Goal: Task Accomplishment & Management: Manage account settings

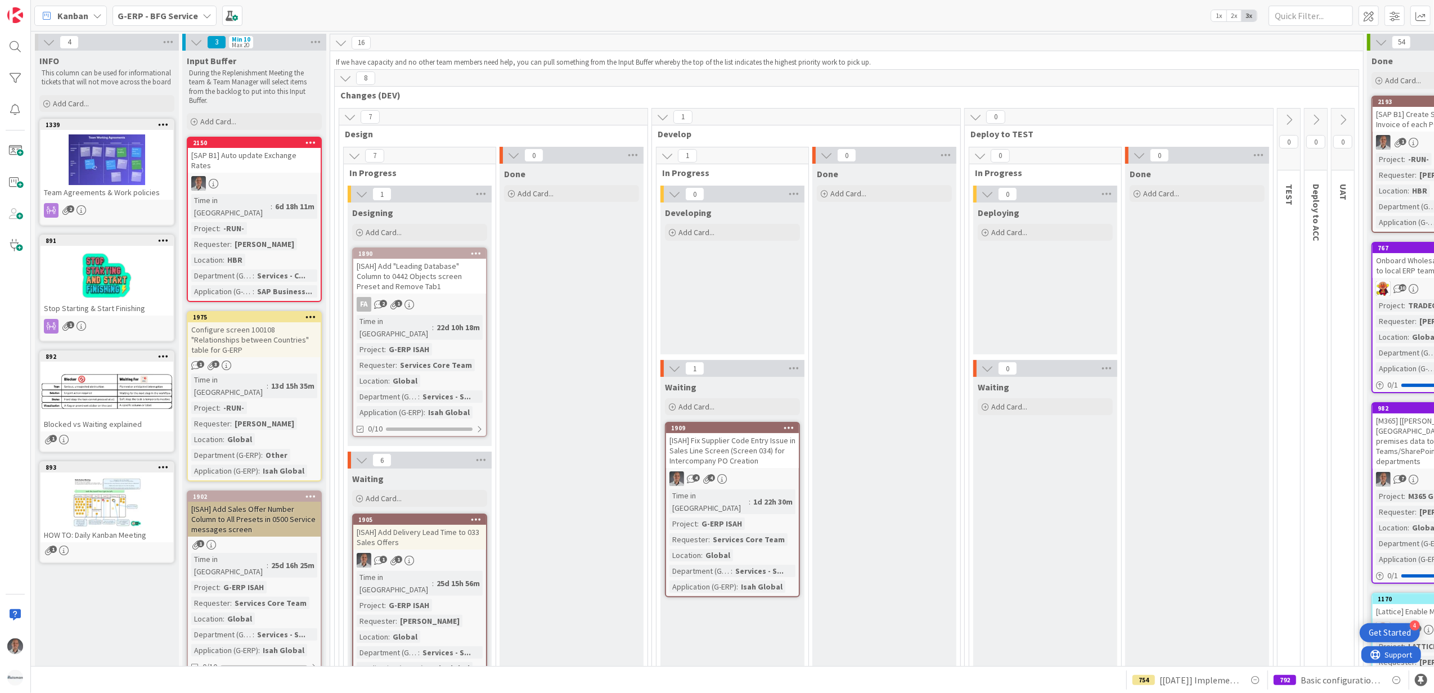
click at [175, 16] on b "G-ERP - BFG Service" at bounding box center [158, 15] width 80 height 11
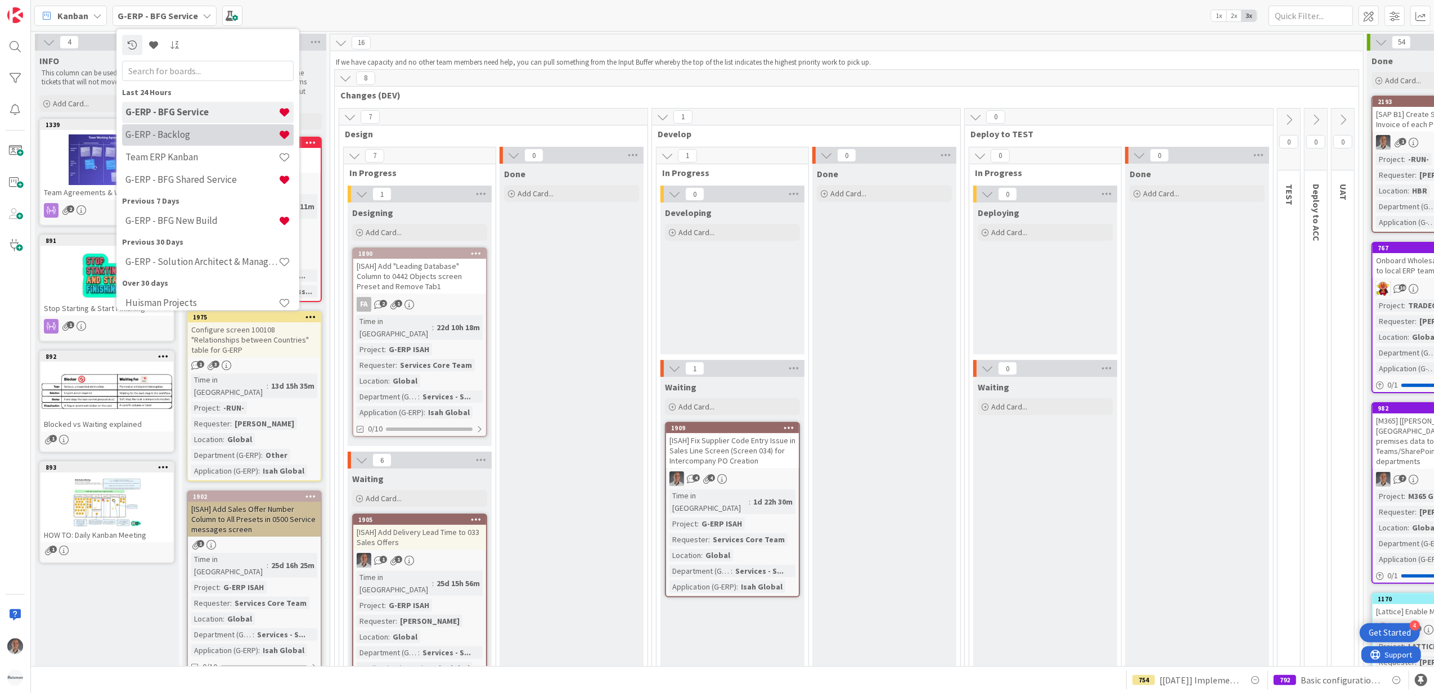
click at [191, 131] on h4 "G-ERP - Backlog" at bounding box center [201, 134] width 153 height 11
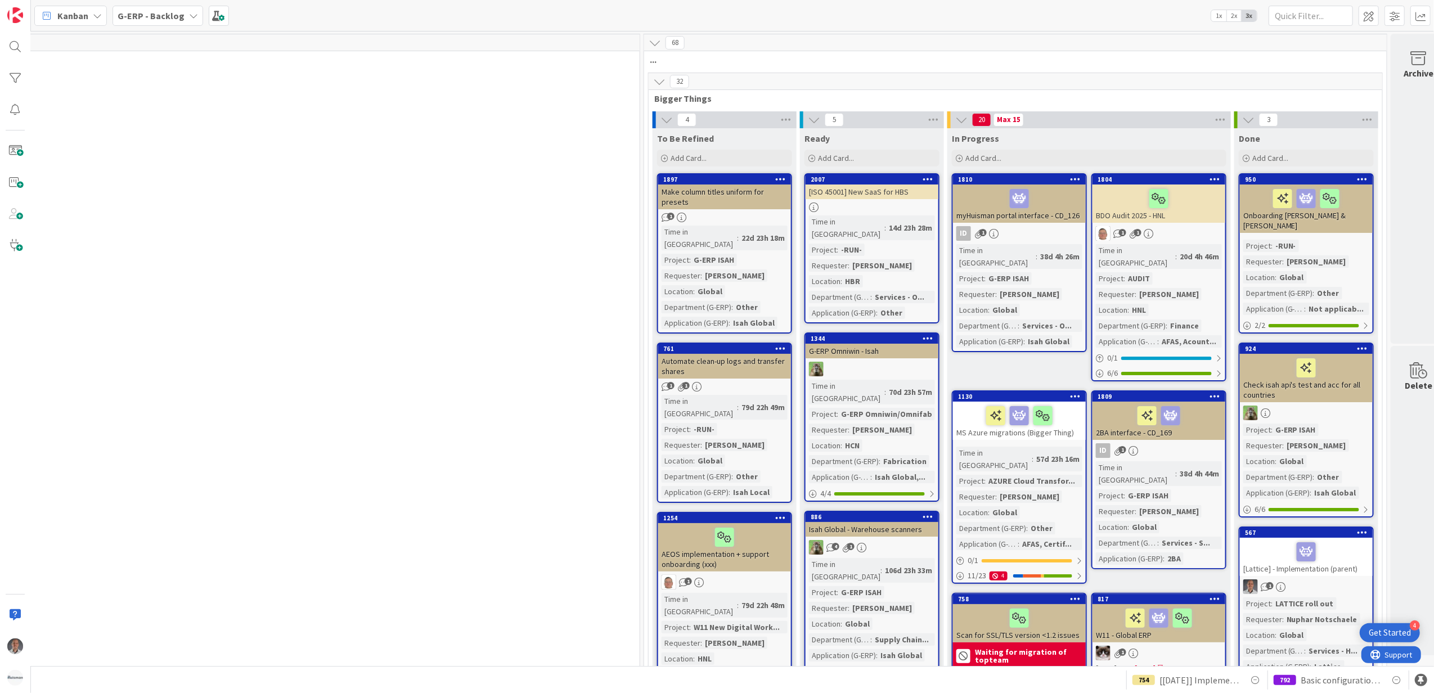
scroll to position [0, 921]
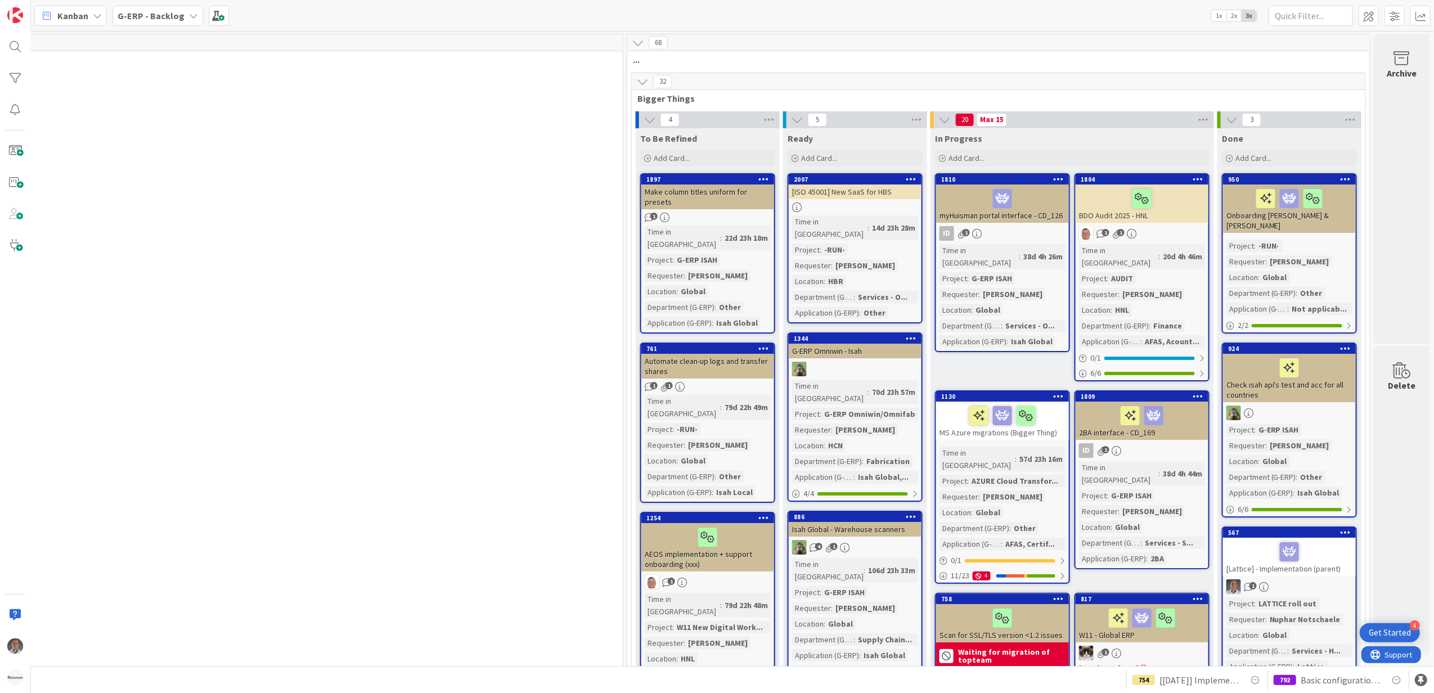
drag, startPoint x: 804, startPoint y: 661, endPoint x: 1, endPoint y: 11, distance: 1033.4
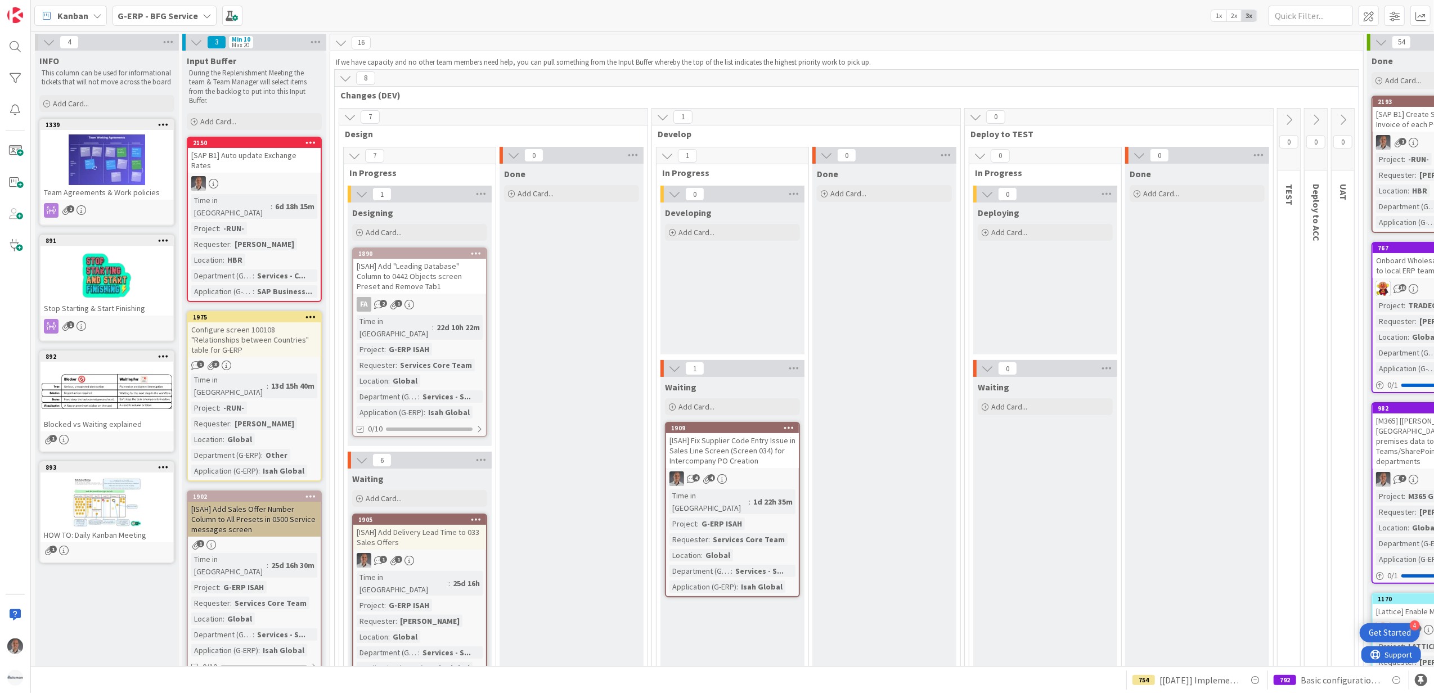
drag, startPoint x: 191, startPoint y: 10, endPoint x: 200, endPoint y: 23, distance: 16.2
click at [191, 10] on b "G-ERP - BFG Service" at bounding box center [158, 15] width 80 height 11
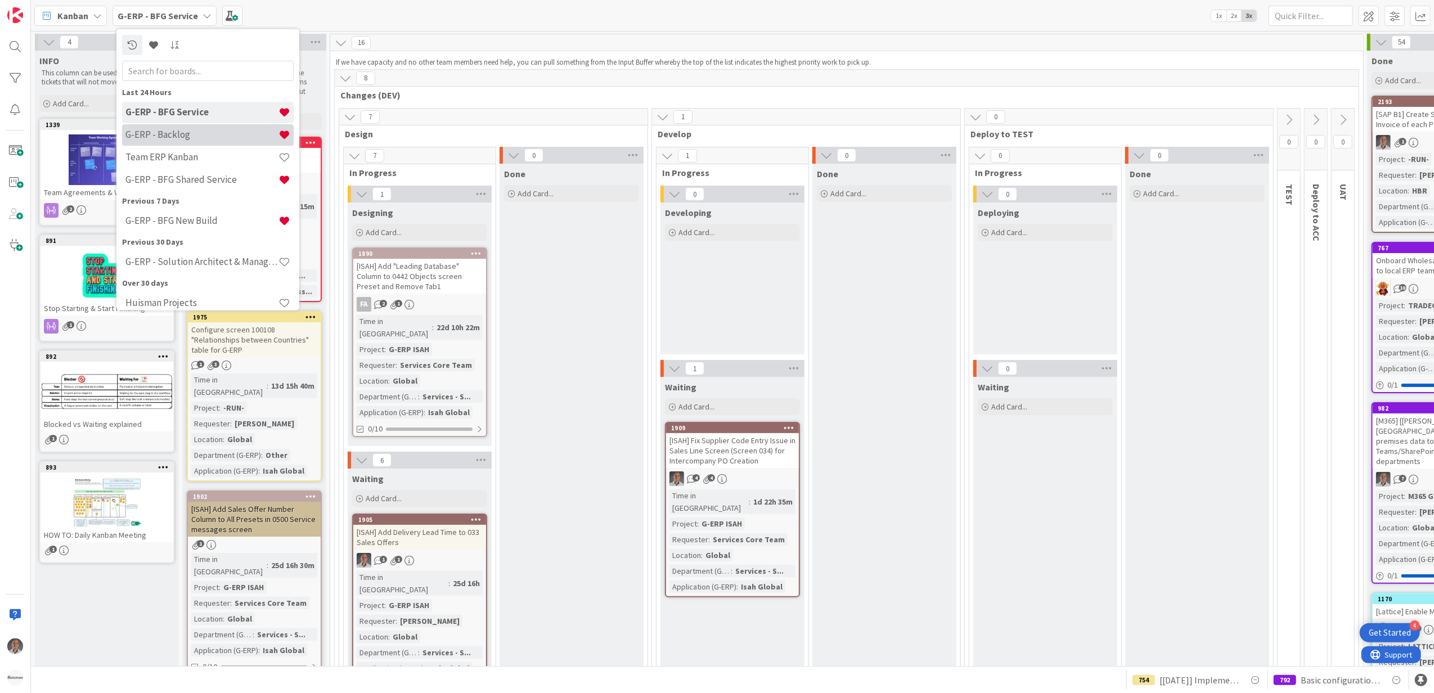
click at [190, 133] on h4 "G-ERP - Backlog" at bounding box center [201, 134] width 153 height 11
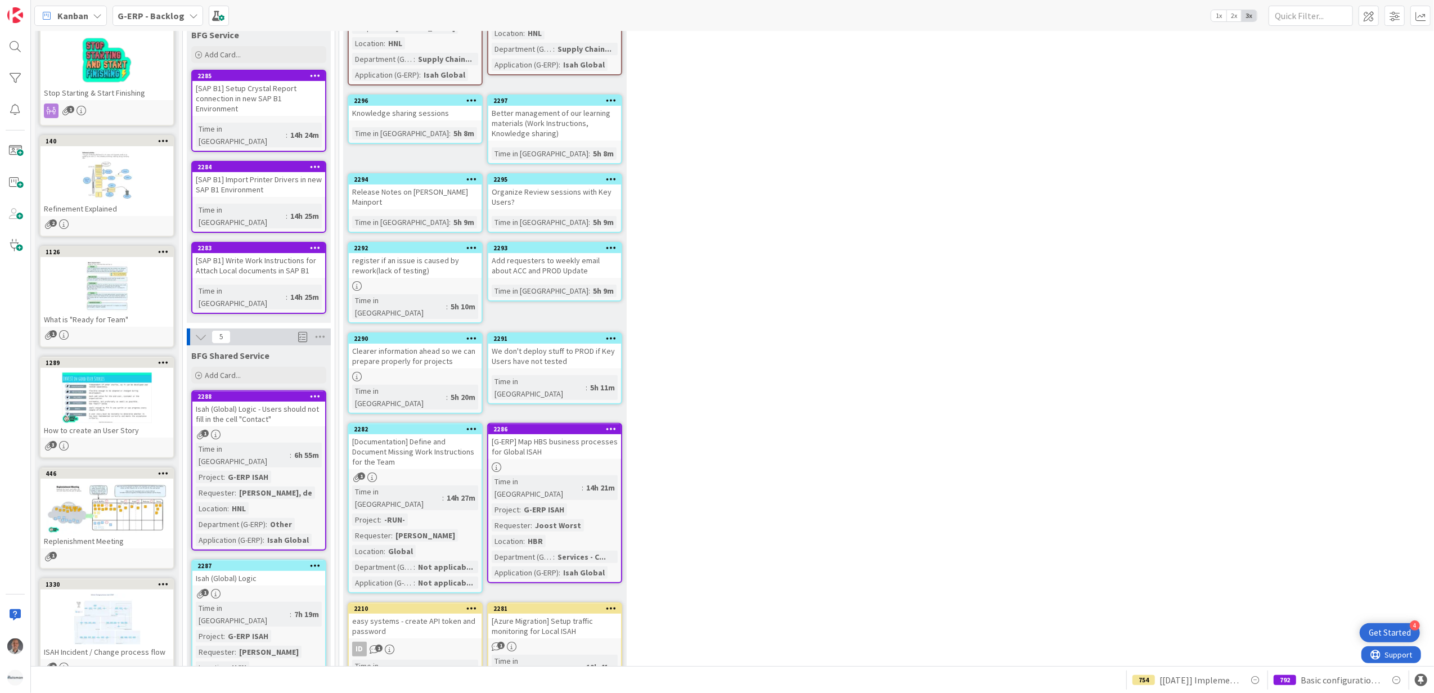
scroll to position [225, 0]
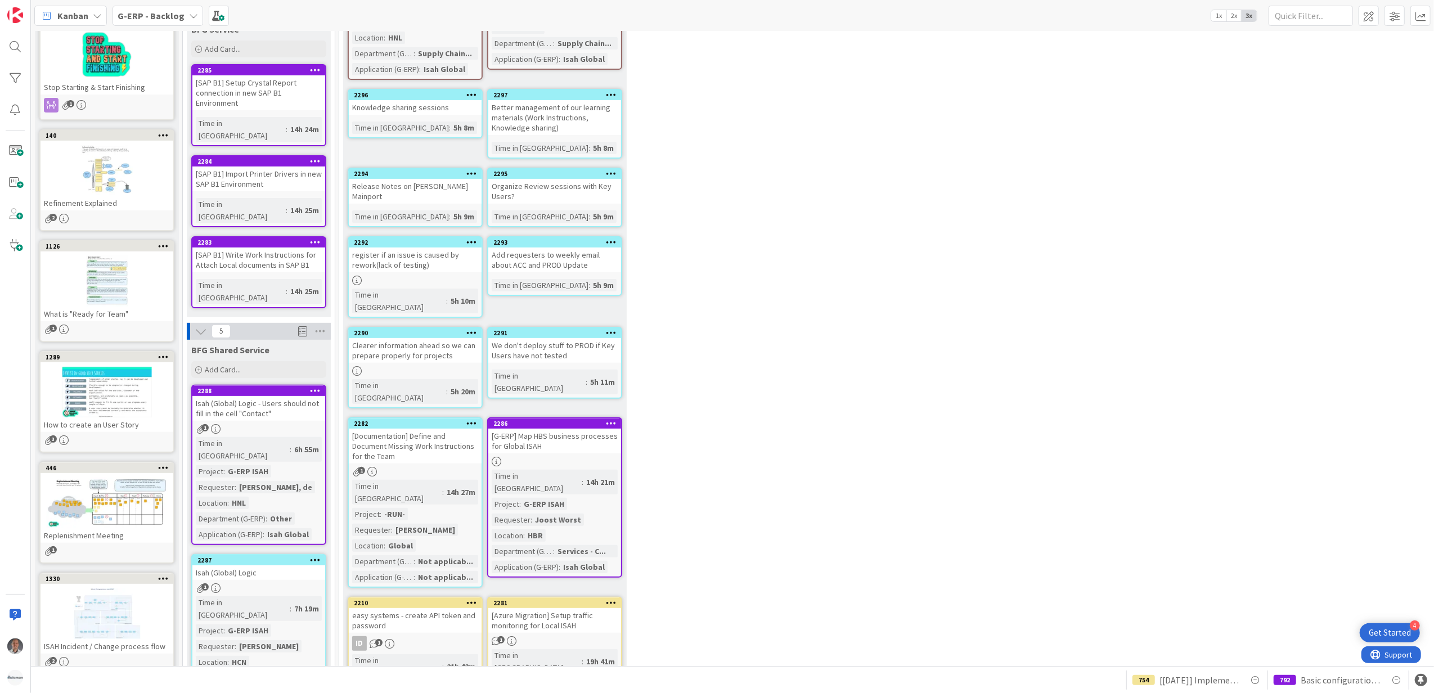
drag, startPoint x: 863, startPoint y: 271, endPoint x: 664, endPoint y: 330, distance: 207.0
click at [418, 429] on div "[Documentation] Define and Document Missing Work Instructions for the Team" at bounding box center [415, 446] width 133 height 35
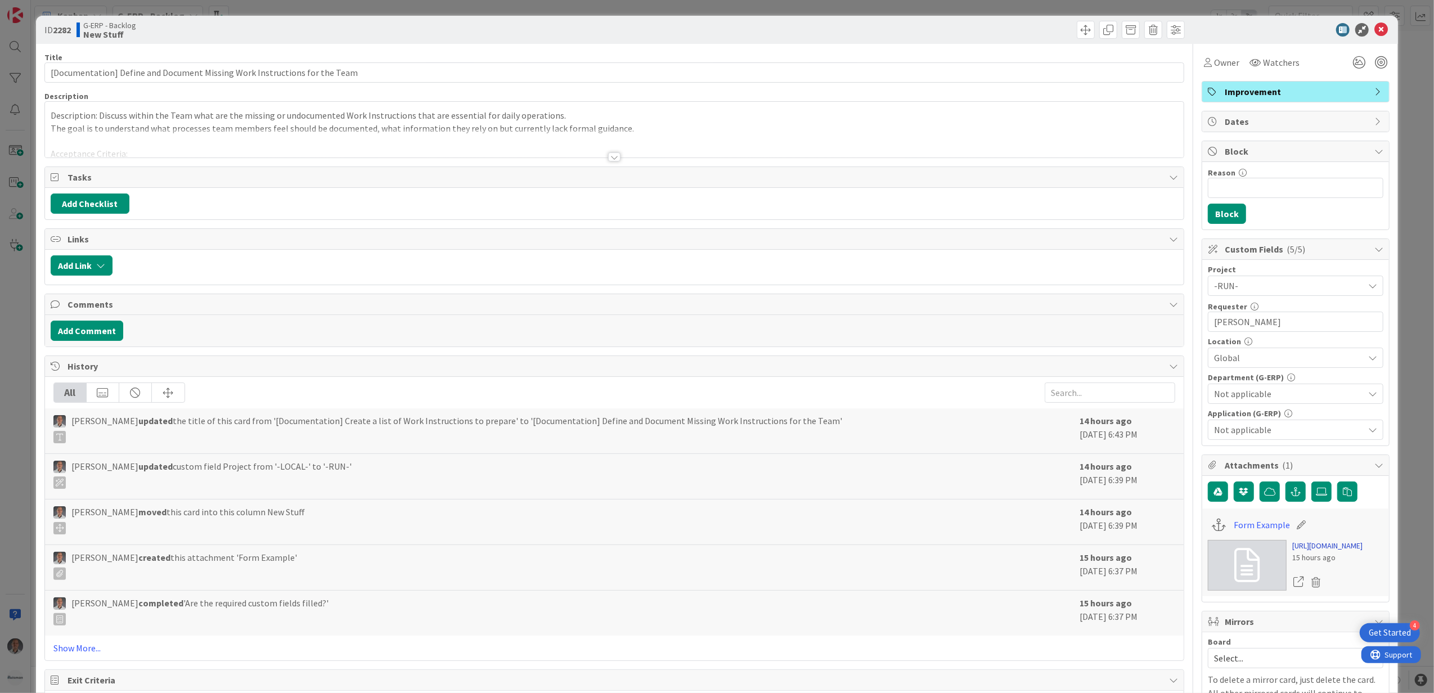
click at [1314, 552] on link "https://forms.office.com/Pages/DesignPageV2.aspx?prevorigin=shell&origin=NeoPor…" at bounding box center [1327, 546] width 70 height 12
click at [1374, 32] on icon at bounding box center [1380, 29] width 13 height 13
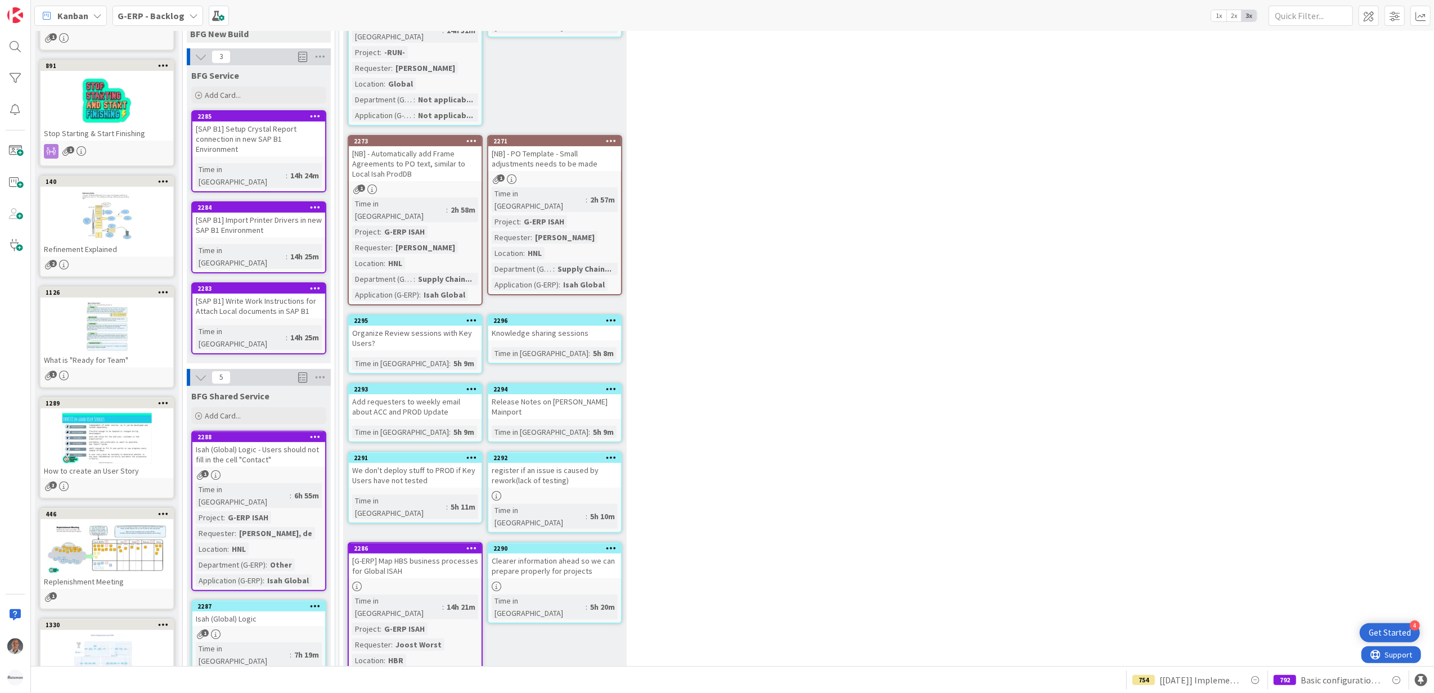
scroll to position [225, 0]
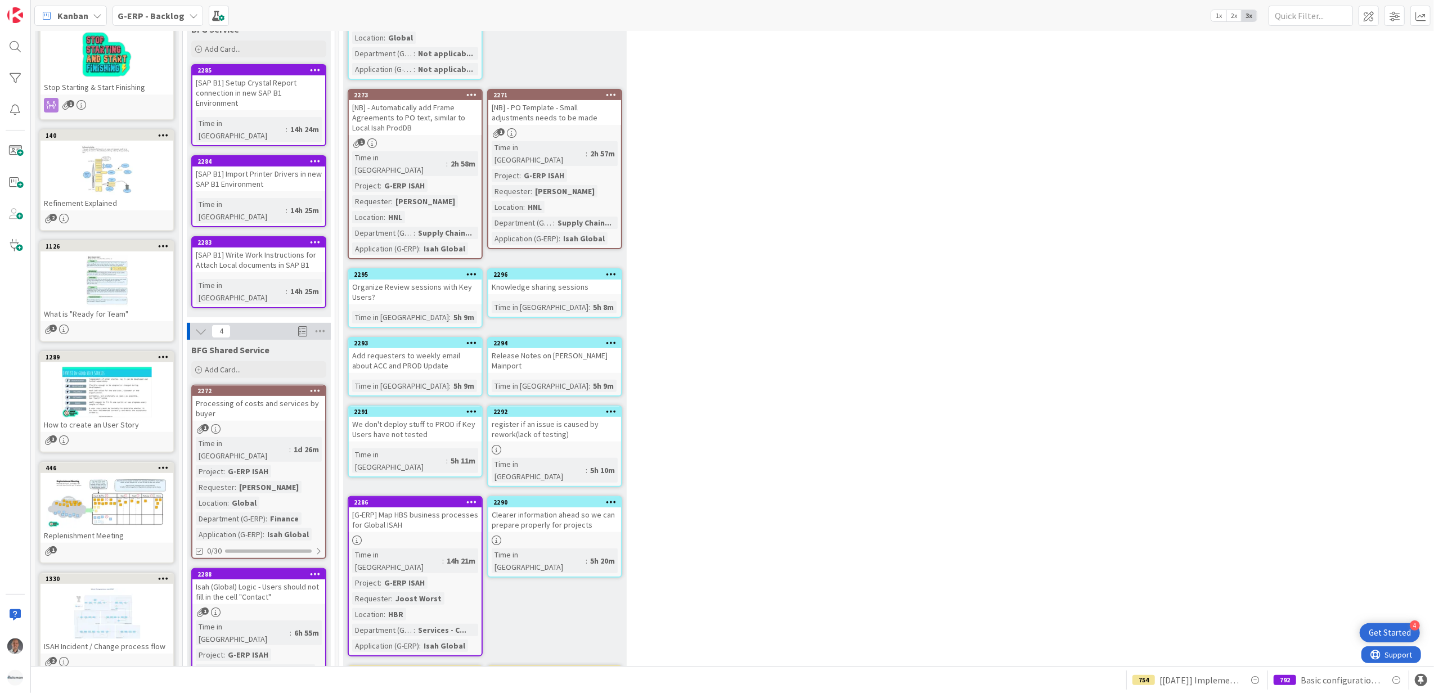
drag, startPoint x: 781, startPoint y: 442, endPoint x: 711, endPoint y: 424, distance: 72.0
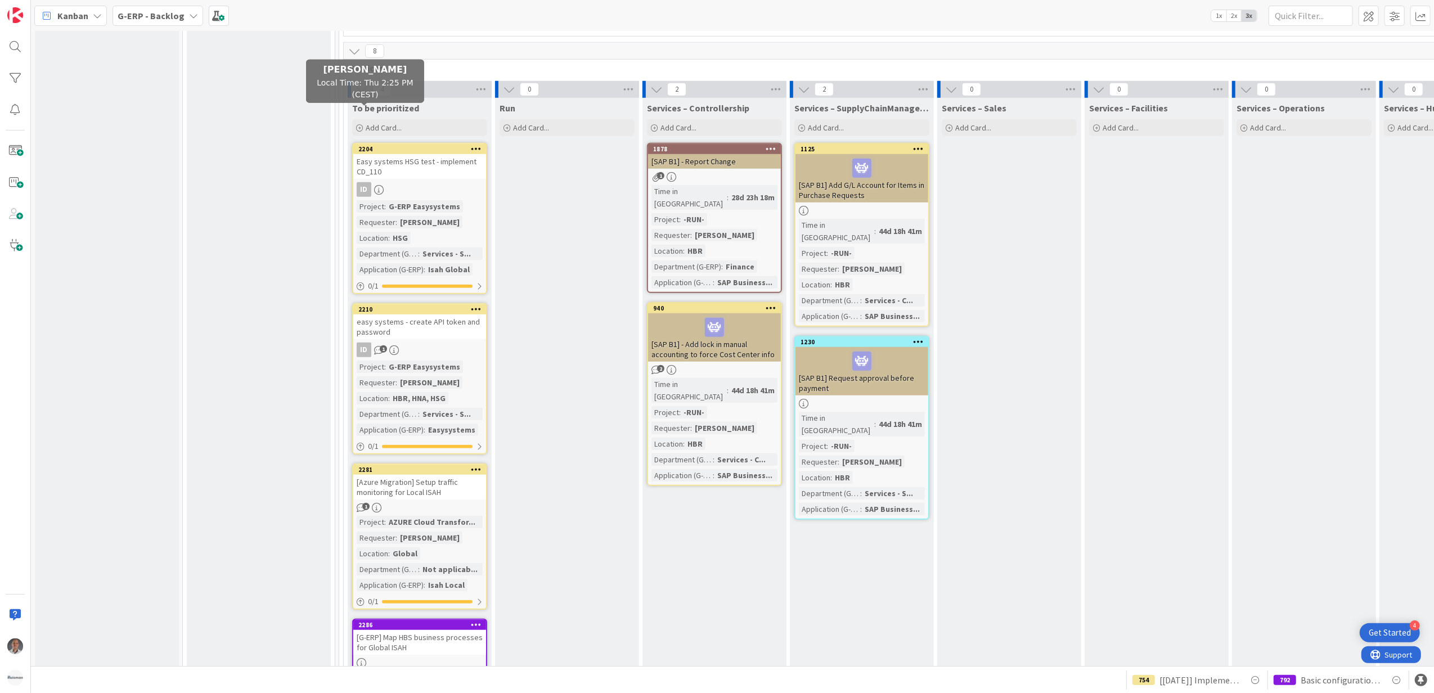
scroll to position [5092, 0]
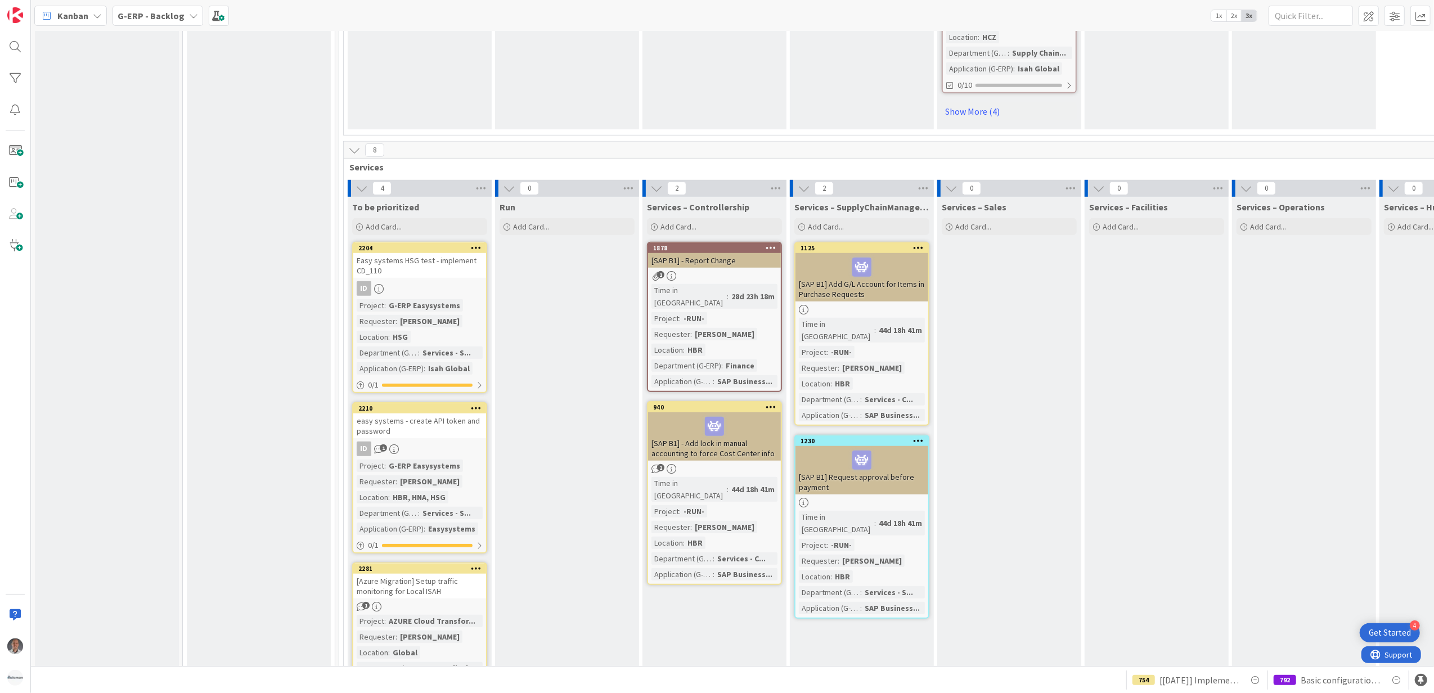
click at [158, 10] on b "G-ERP - Backlog" at bounding box center [151, 15] width 67 height 11
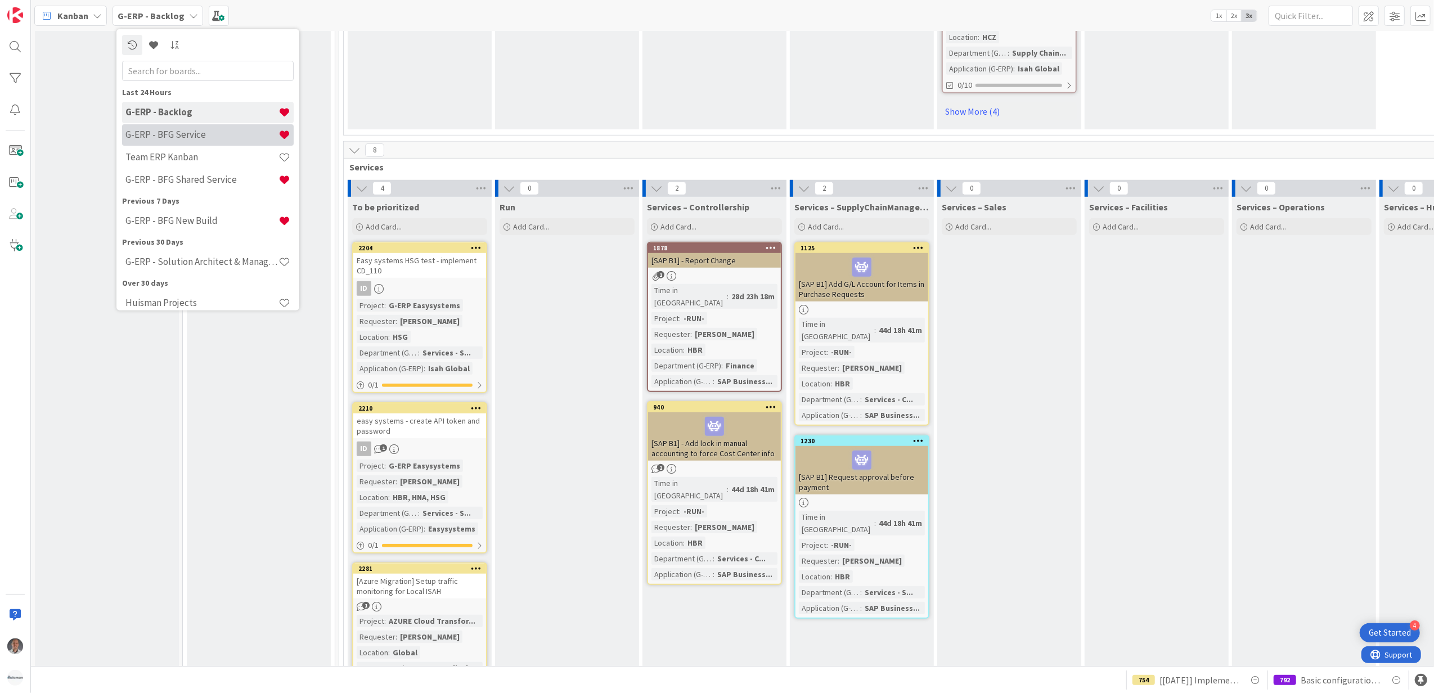
click at [172, 130] on h4 "G-ERP - BFG Service" at bounding box center [201, 134] width 153 height 11
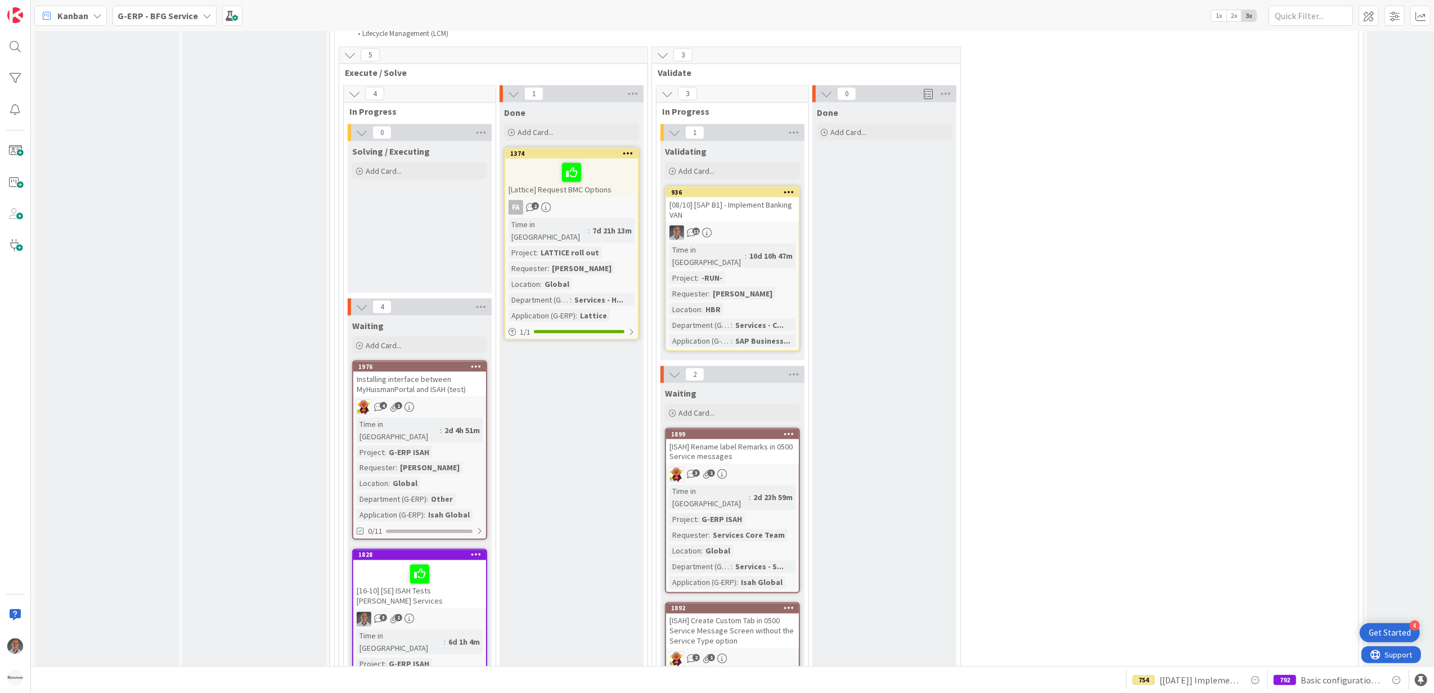
scroll to position [1650, 0]
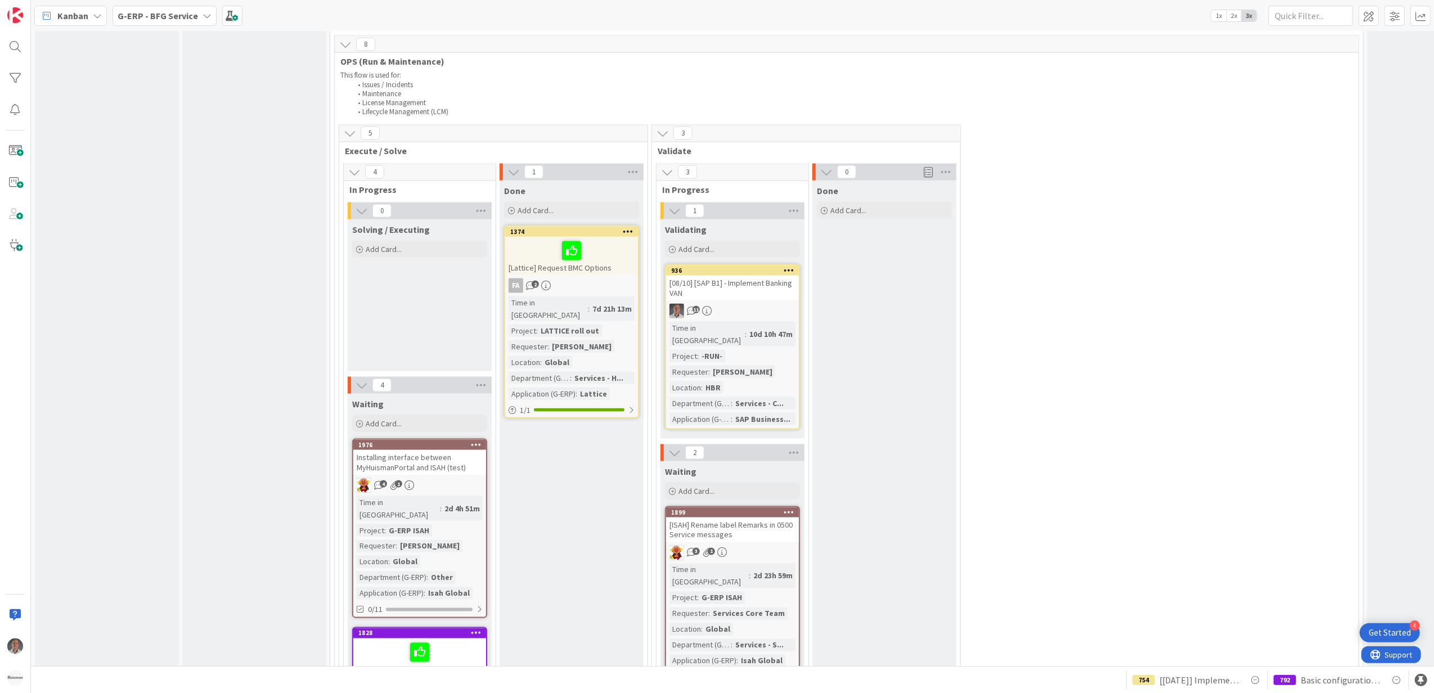
click at [608, 237] on div "[Lattice] Request BMC Options" at bounding box center [571, 256] width 133 height 38
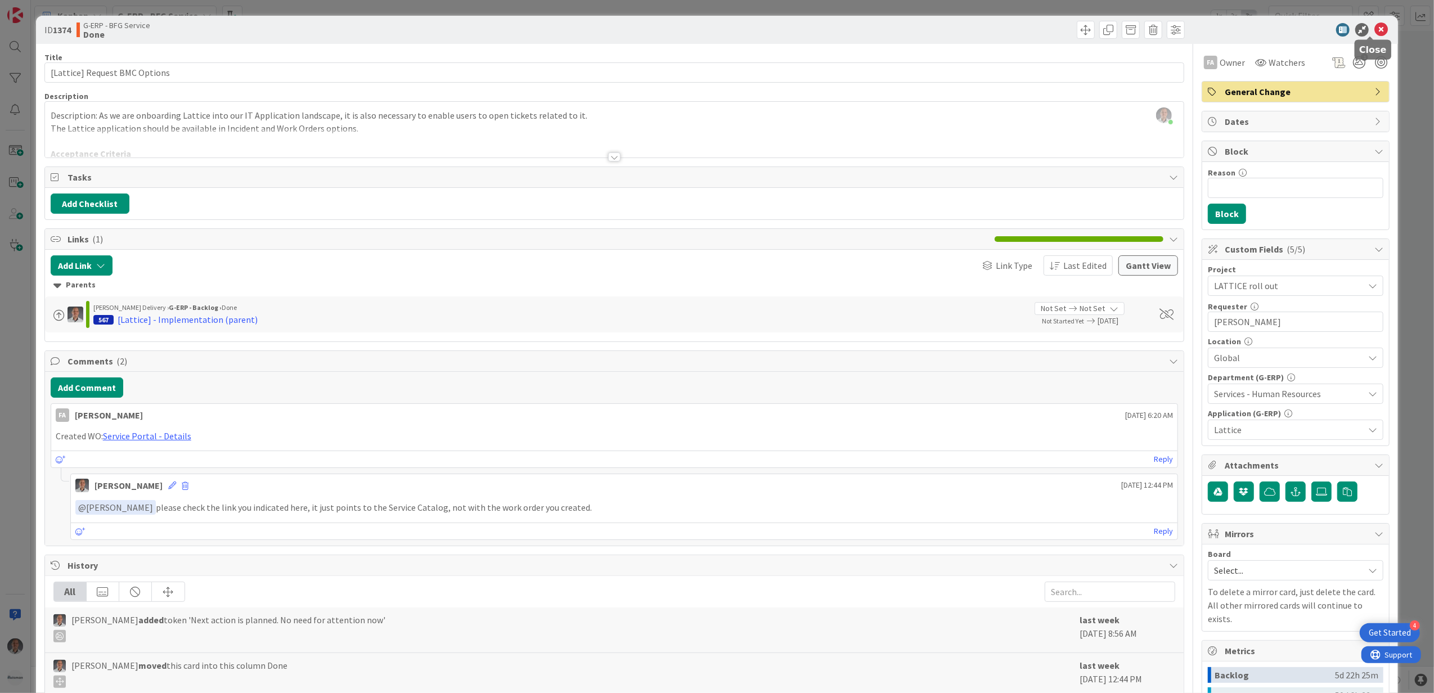
click at [1374, 33] on icon at bounding box center [1380, 29] width 13 height 13
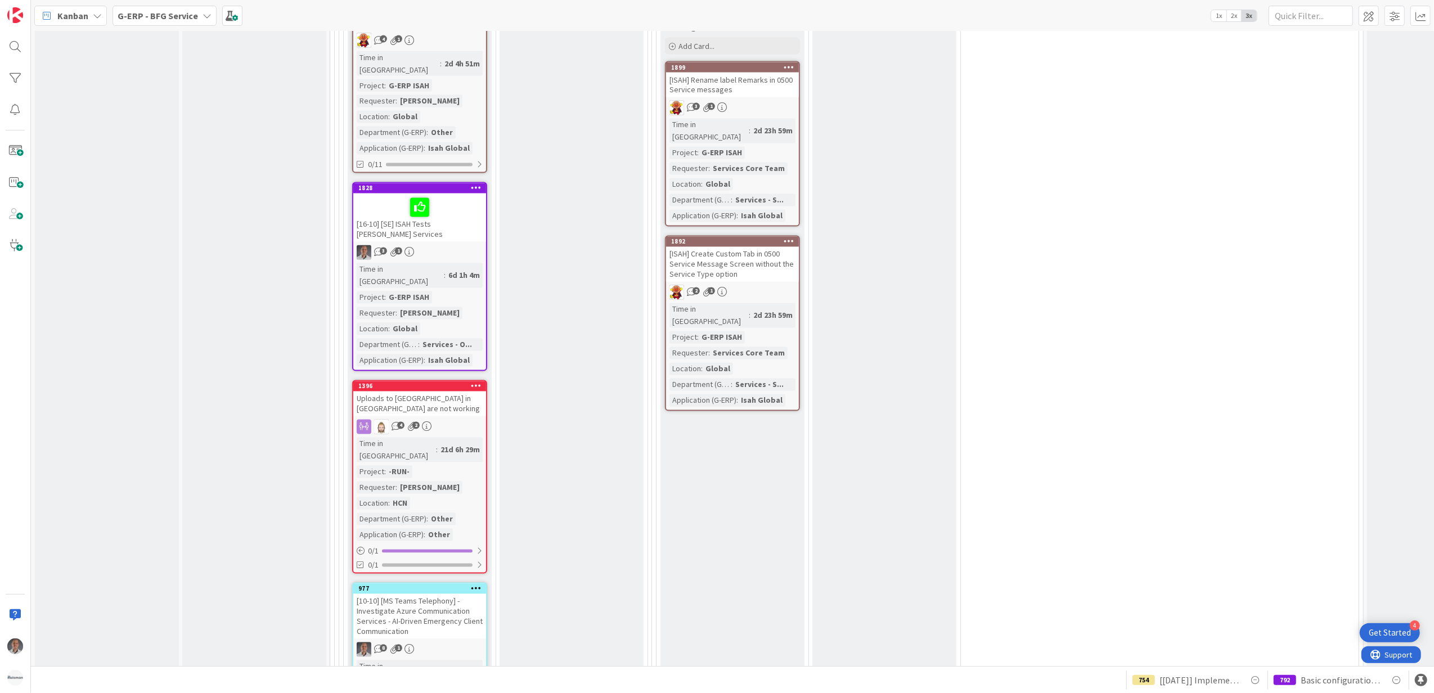
scroll to position [2159, 0]
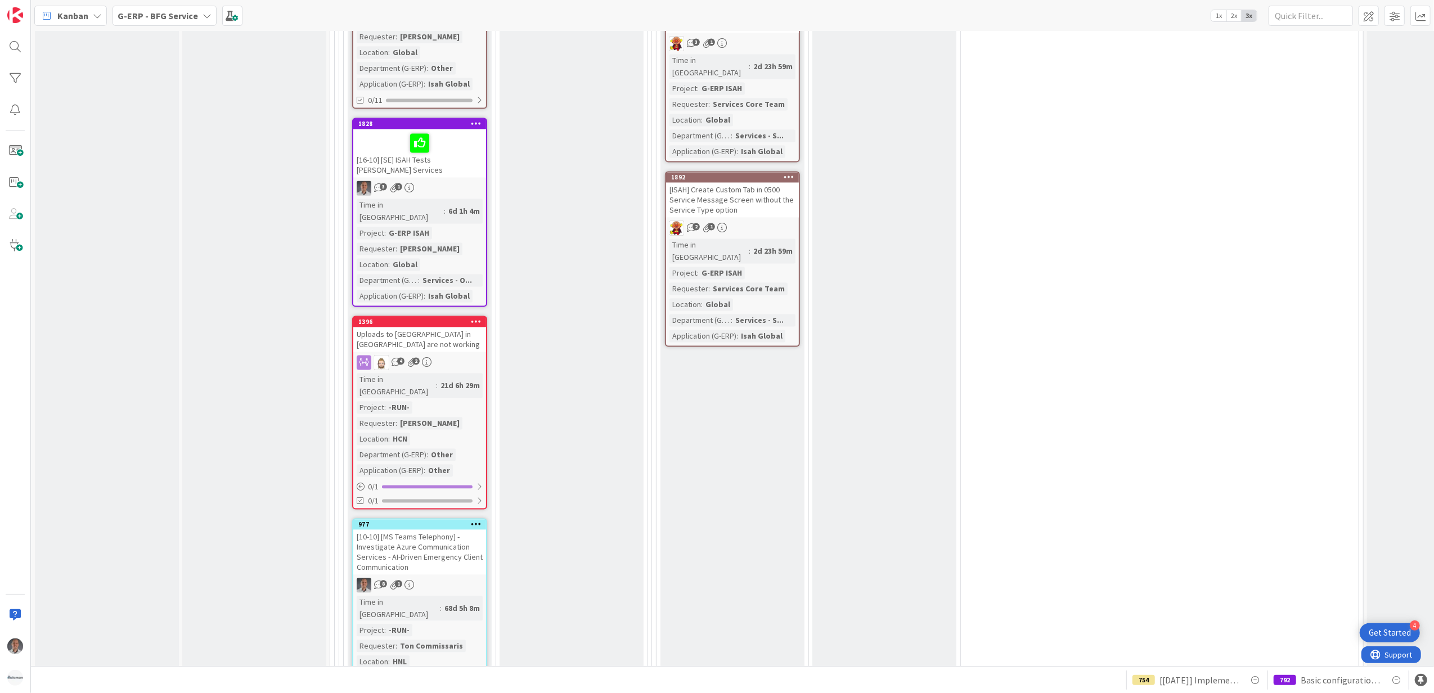
click at [439, 530] on div "[10-10] [MS Teams Telephony] - Investigate Azure Communication Services - AI-Dr…" at bounding box center [419, 552] width 133 height 45
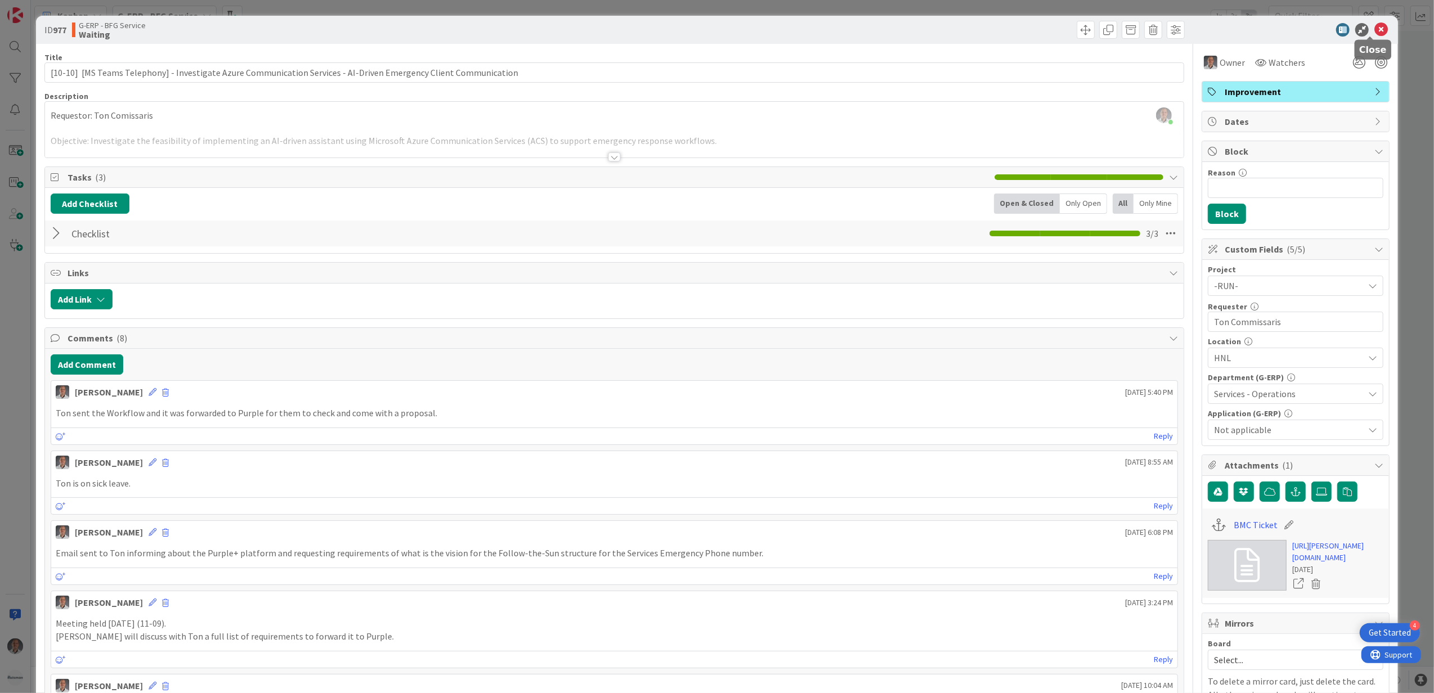
click at [1374, 31] on icon at bounding box center [1380, 29] width 13 height 13
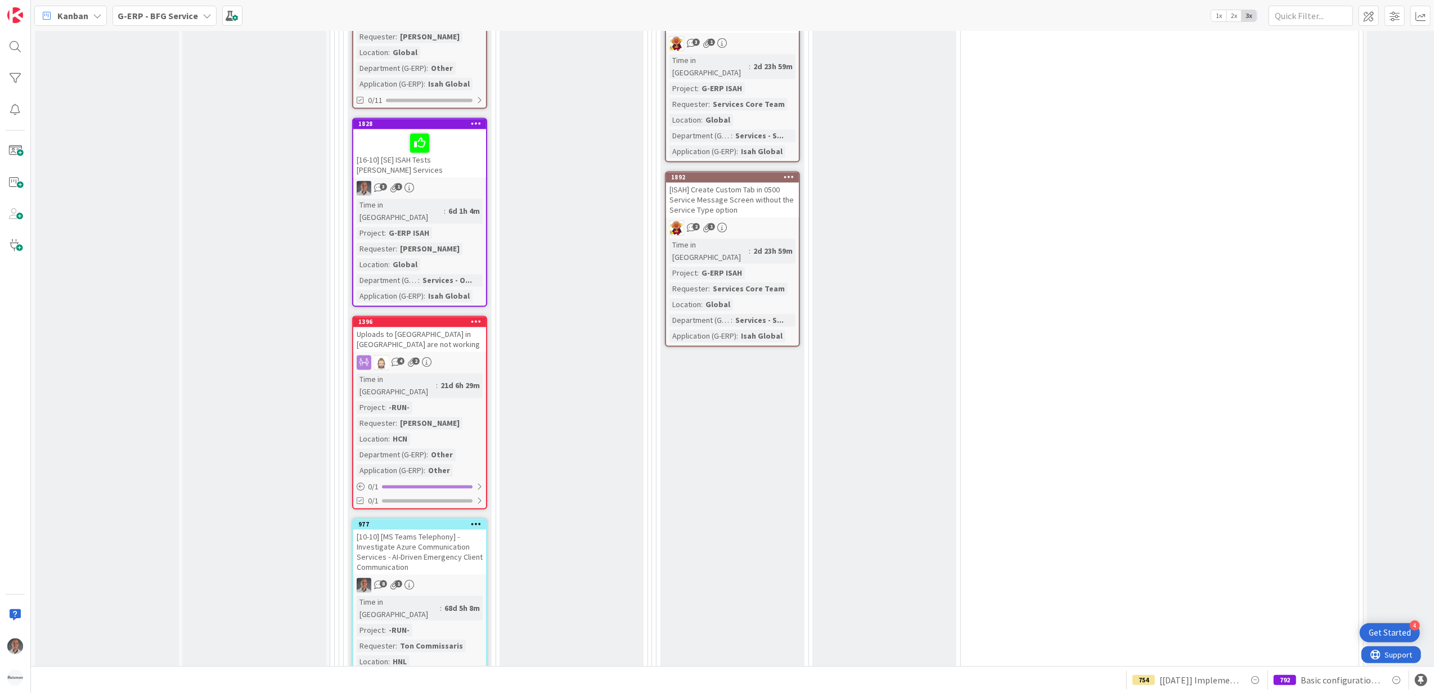
click at [477, 520] on icon at bounding box center [476, 524] width 11 height 8
click at [417, 583] on link "Assign Tokens..." at bounding box center [410, 591] width 152 height 16
click at [460, 555] on icon at bounding box center [463, 559] width 10 height 9
click at [529, 435] on div "Done Add Card... 1374 [Lattice] Request BMC Options FA 2 Time in Column : 7d 21…" at bounding box center [571, 215] width 144 height 1086
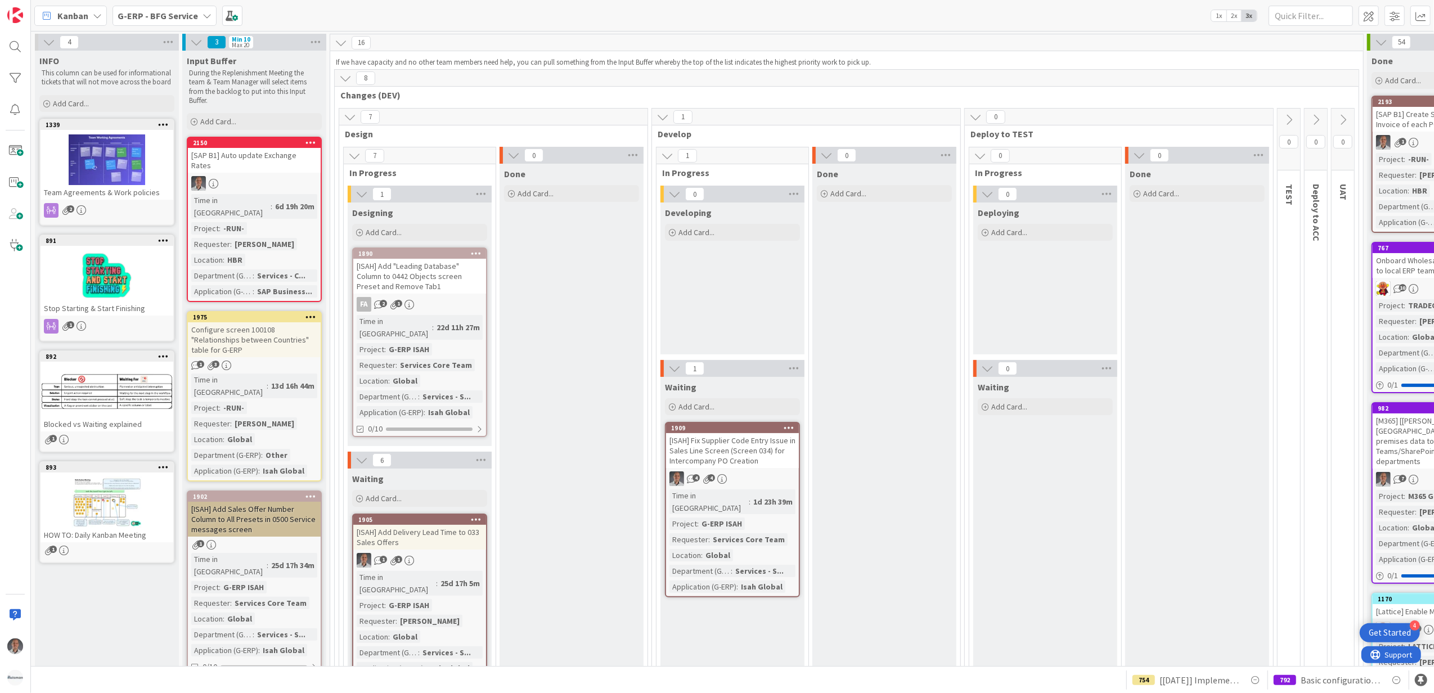
click at [166, 17] on b "G-ERP - BFG Service" at bounding box center [158, 15] width 80 height 11
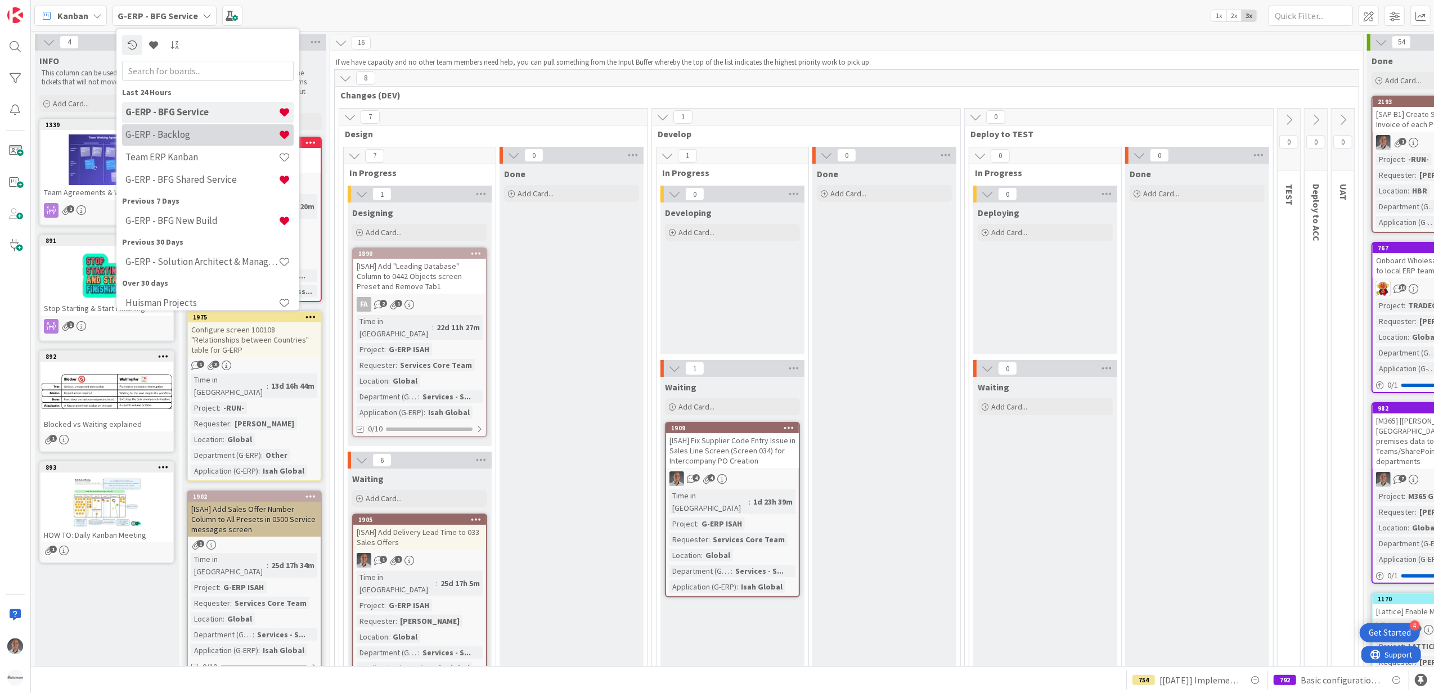
click at [189, 134] on h4 "G-ERP - Backlog" at bounding box center [201, 134] width 153 height 11
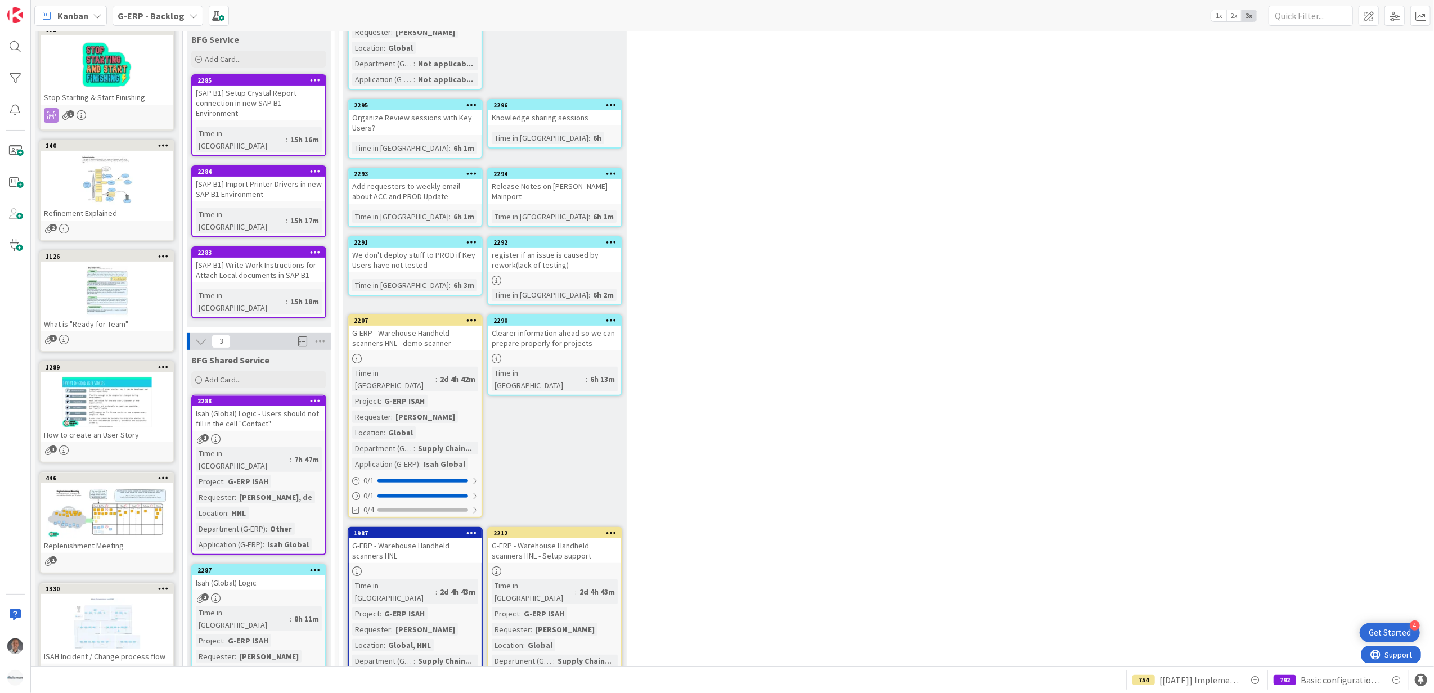
scroll to position [150, 0]
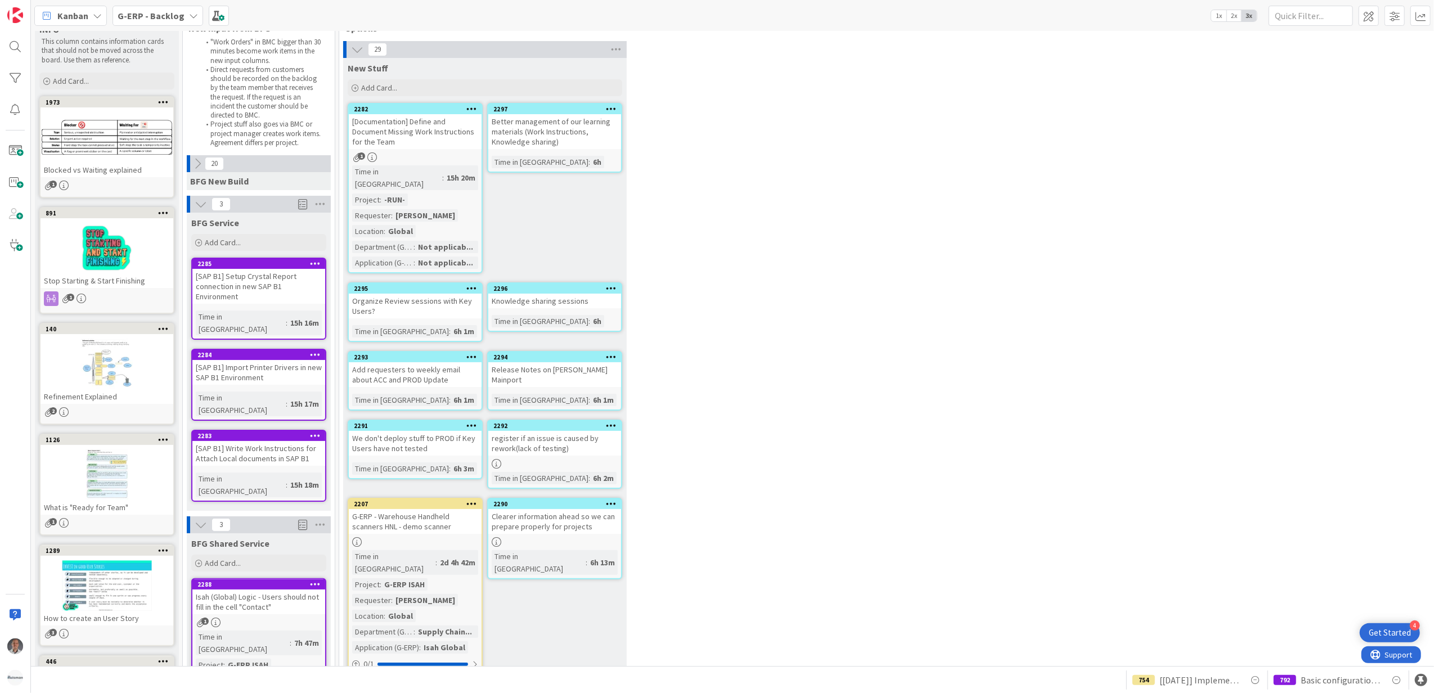
scroll to position [0, 0]
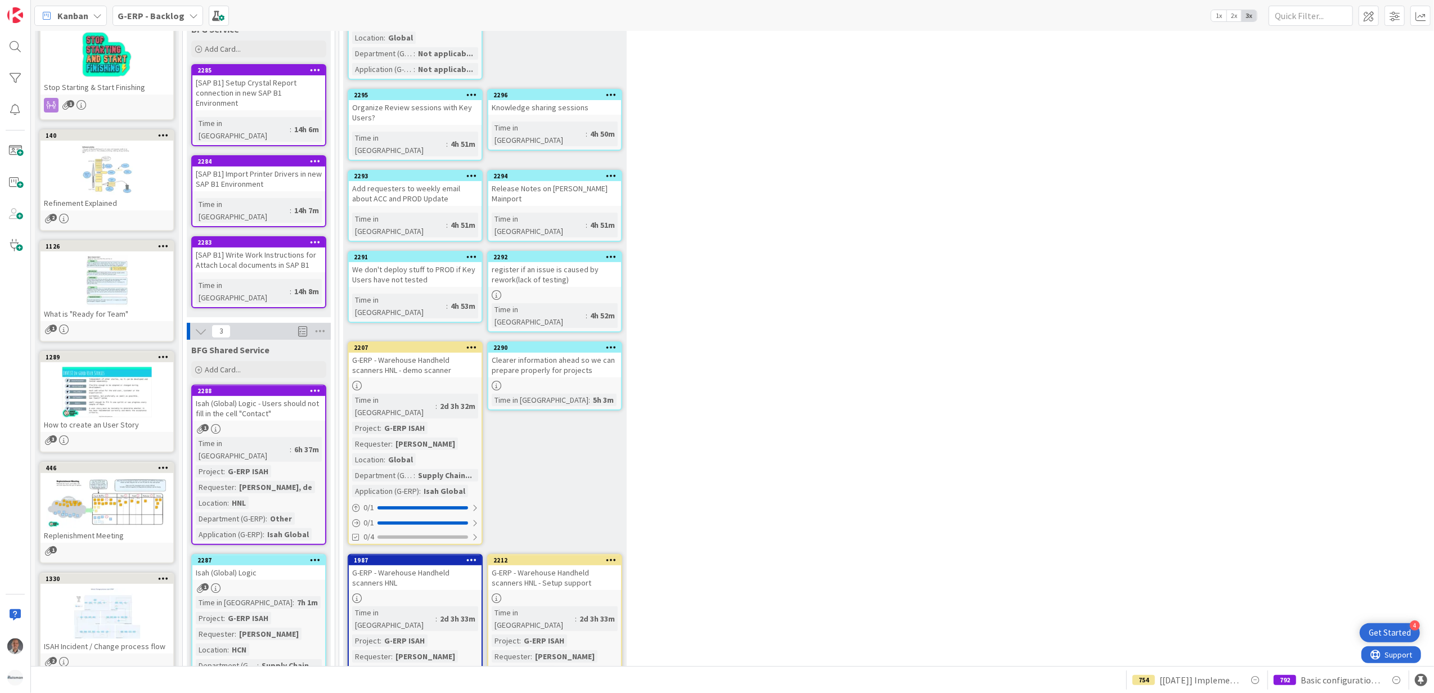
scroll to position [300, 0]
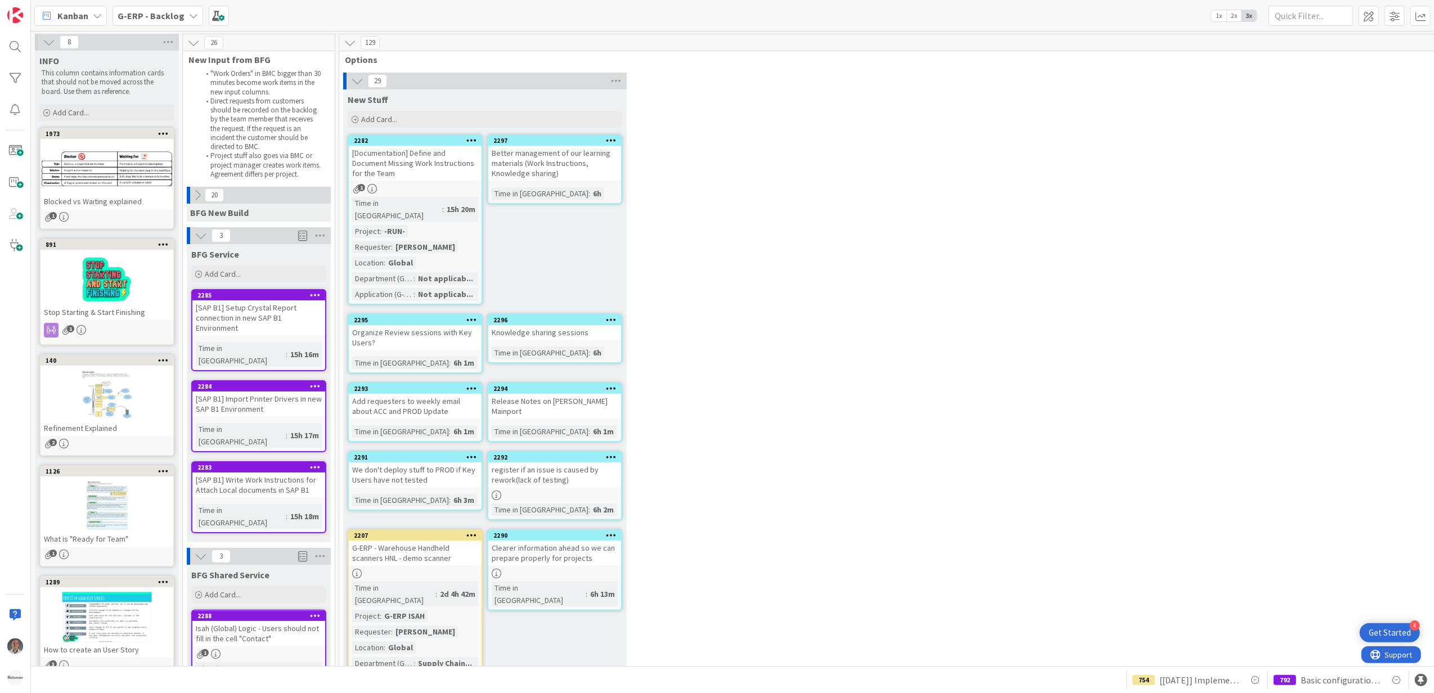
click at [314, 295] on icon at bounding box center [315, 295] width 11 height 8
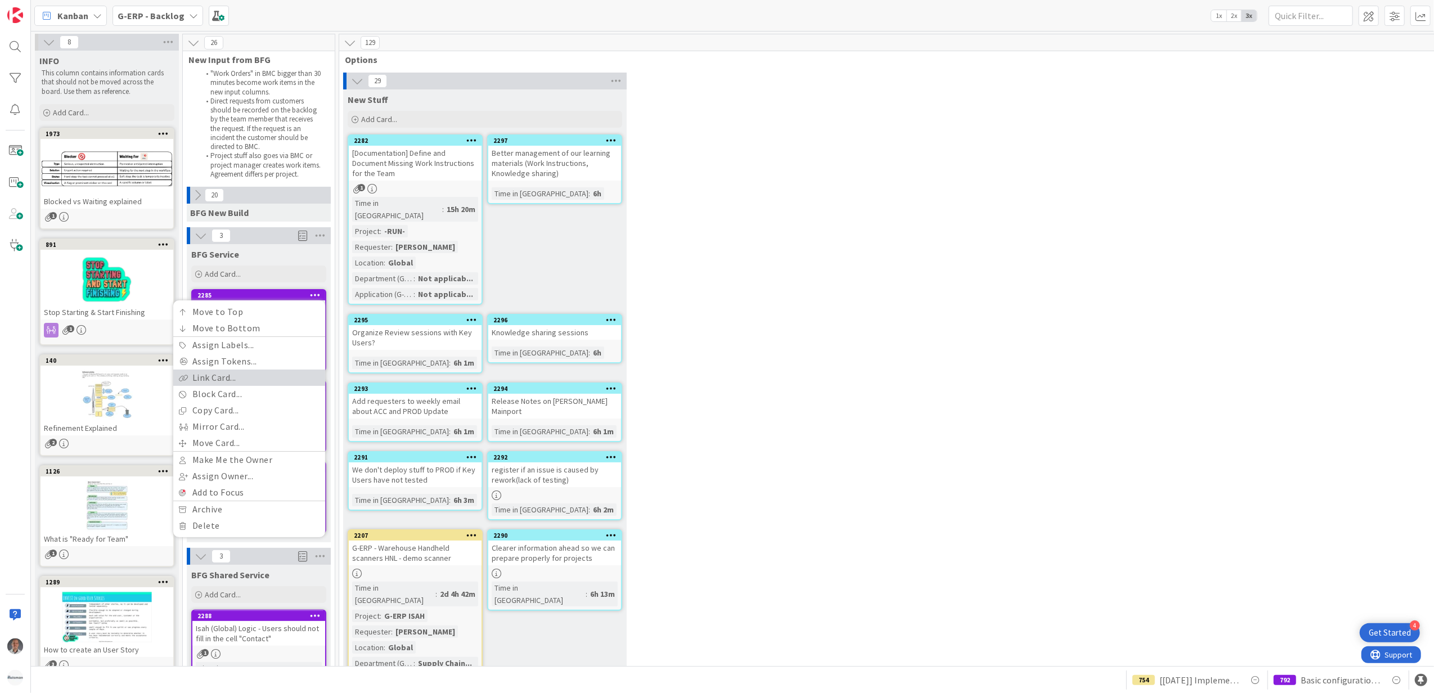
click at [253, 376] on link "Link Card..." at bounding box center [249, 378] width 152 height 16
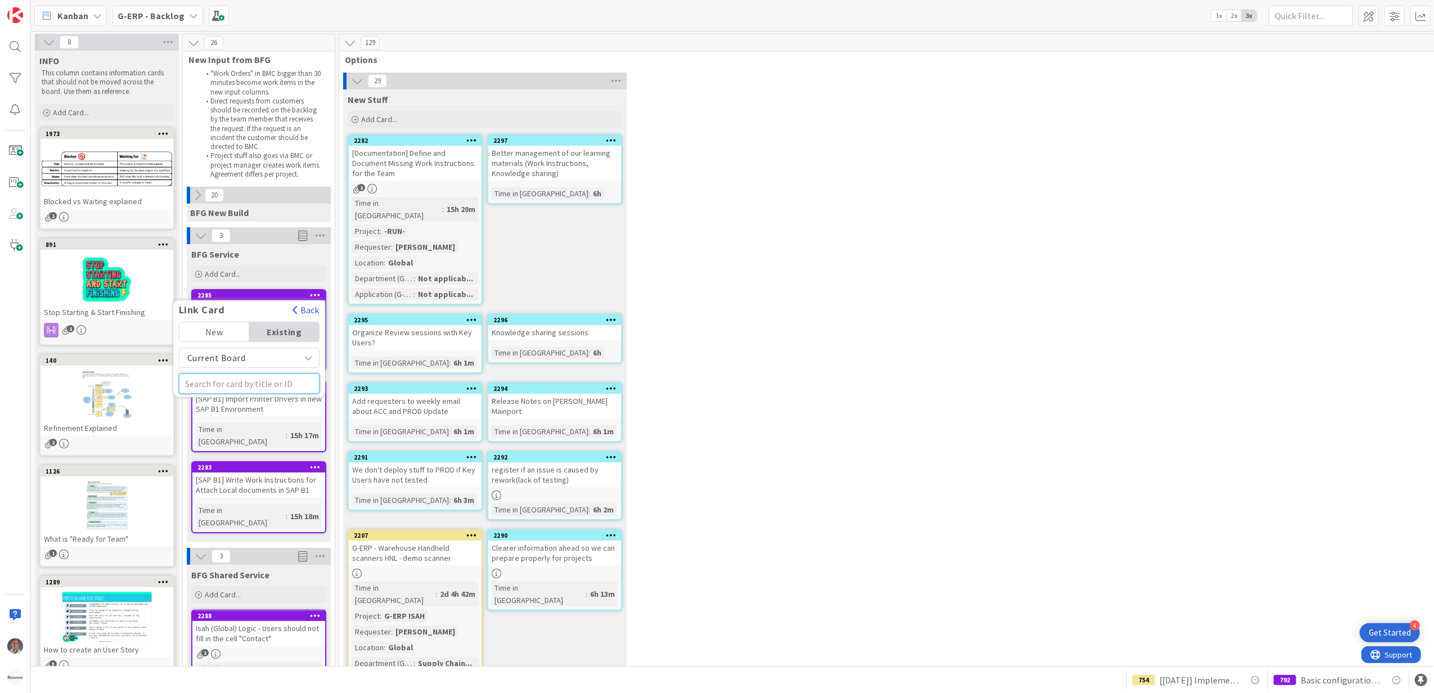
click at [253, 374] on input "text" at bounding box center [249, 383] width 141 height 20
type input "988"
click at [264, 427] on span "[SAP B1] - Upgrade to FP2502" at bounding box center [243, 438] width 114 height 22
click at [266, 367] on span "Select..." at bounding box center [246, 366] width 42 height 16
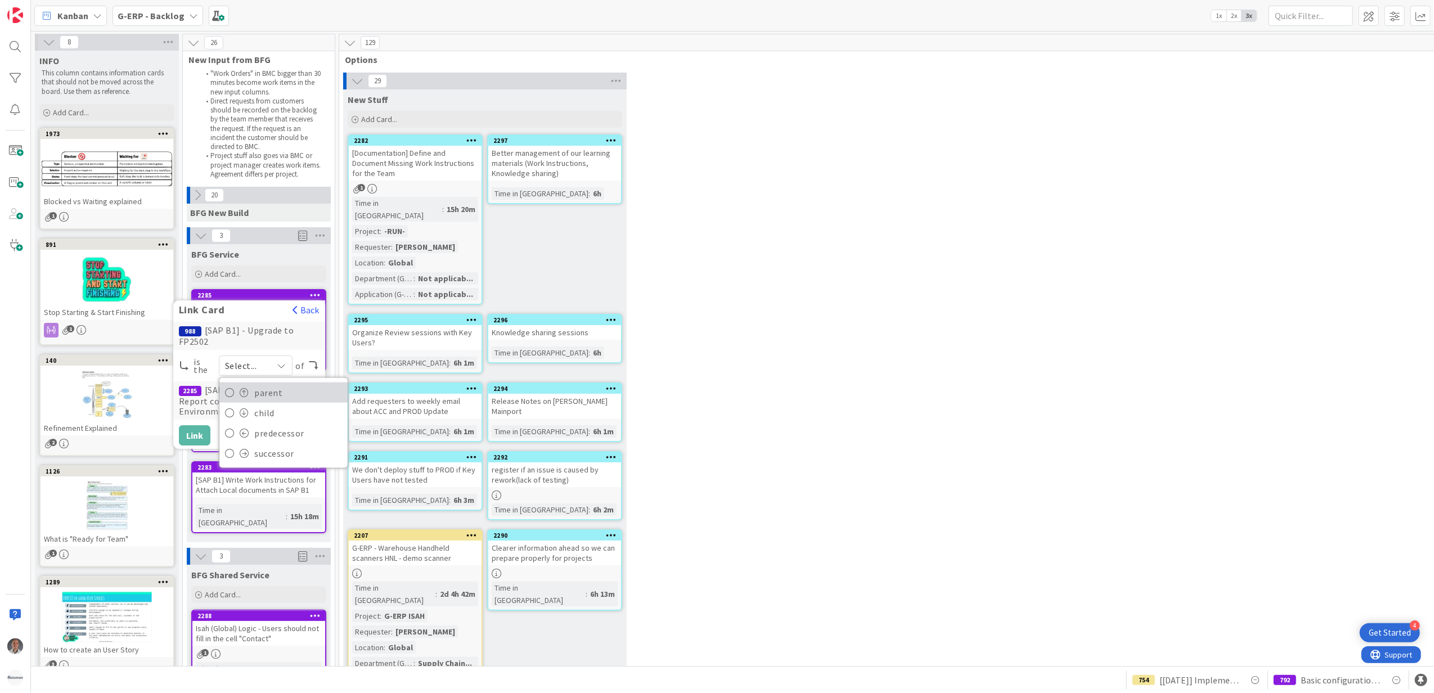
click at [266, 397] on span "parent" at bounding box center [298, 392] width 88 height 17
click at [200, 435] on button "Link" at bounding box center [194, 435] width 31 height 20
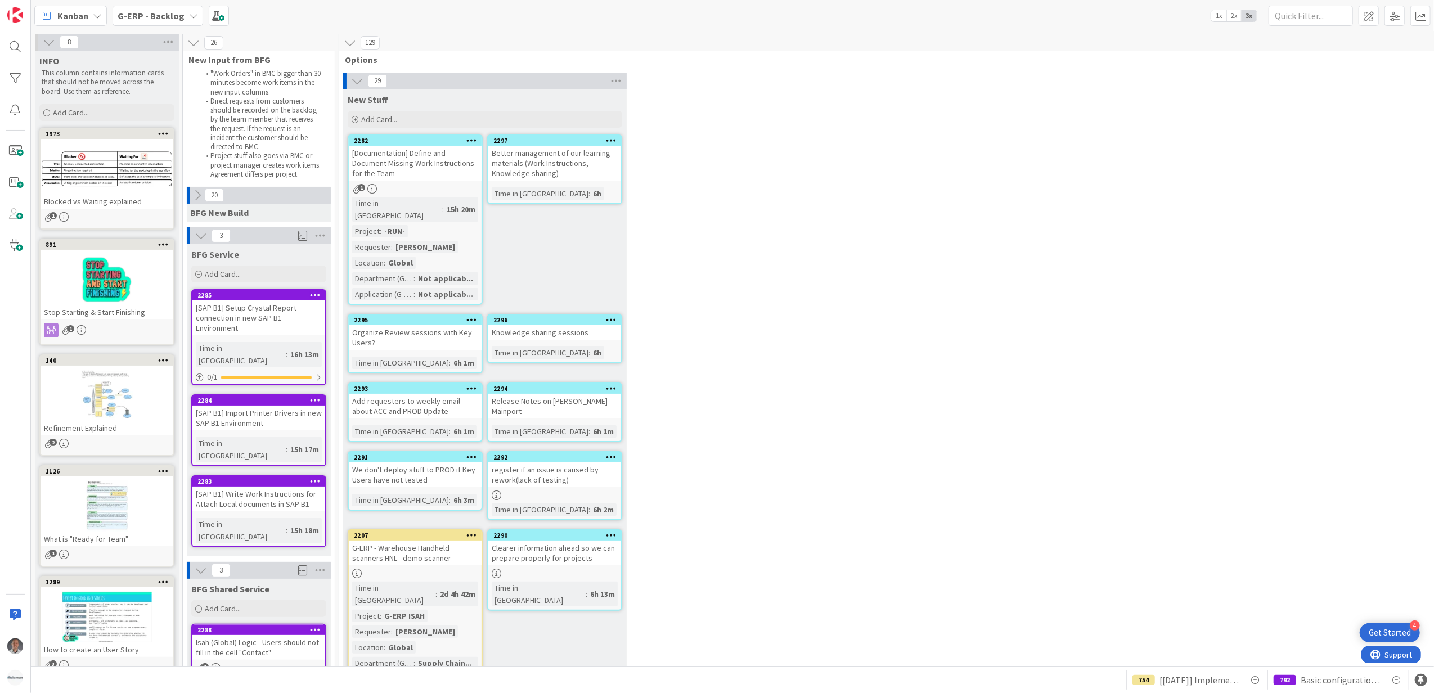
click at [316, 396] on icon at bounding box center [315, 400] width 11 height 8
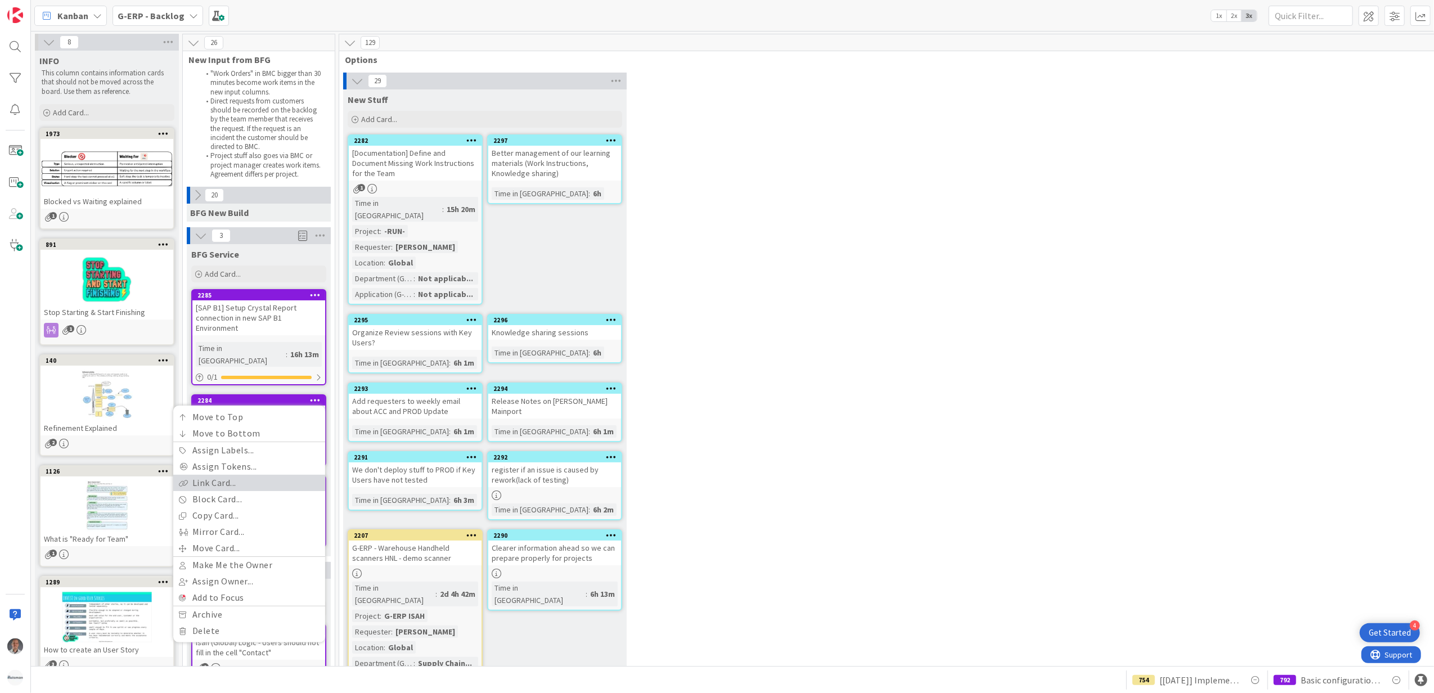
click at [235, 475] on link "Link Card..." at bounding box center [249, 483] width 152 height 16
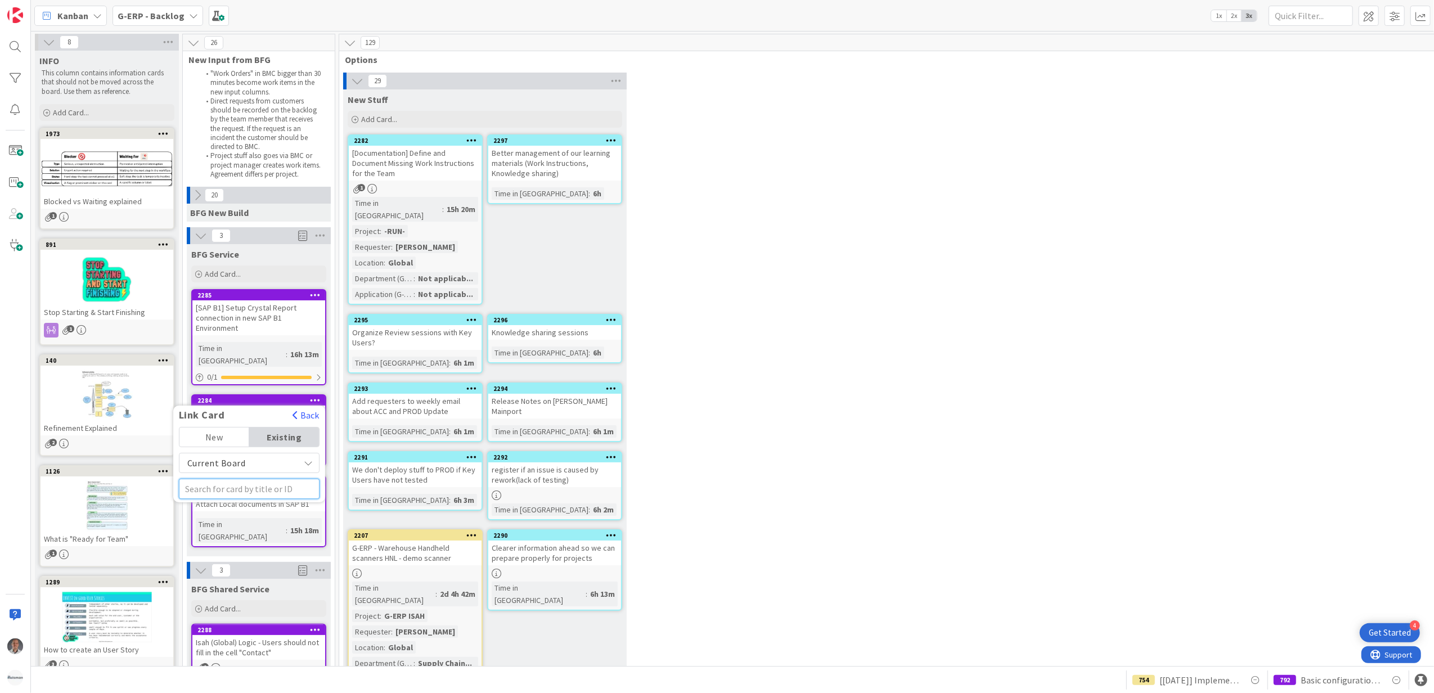
click at [235, 479] on input "text" at bounding box center [249, 489] width 141 height 20
type input "988"
click at [232, 535] on span "[SAP B1] - Upgrade to FP2502" at bounding box center [243, 546] width 114 height 22
click at [246, 463] on span "Select..." at bounding box center [246, 471] width 42 height 16
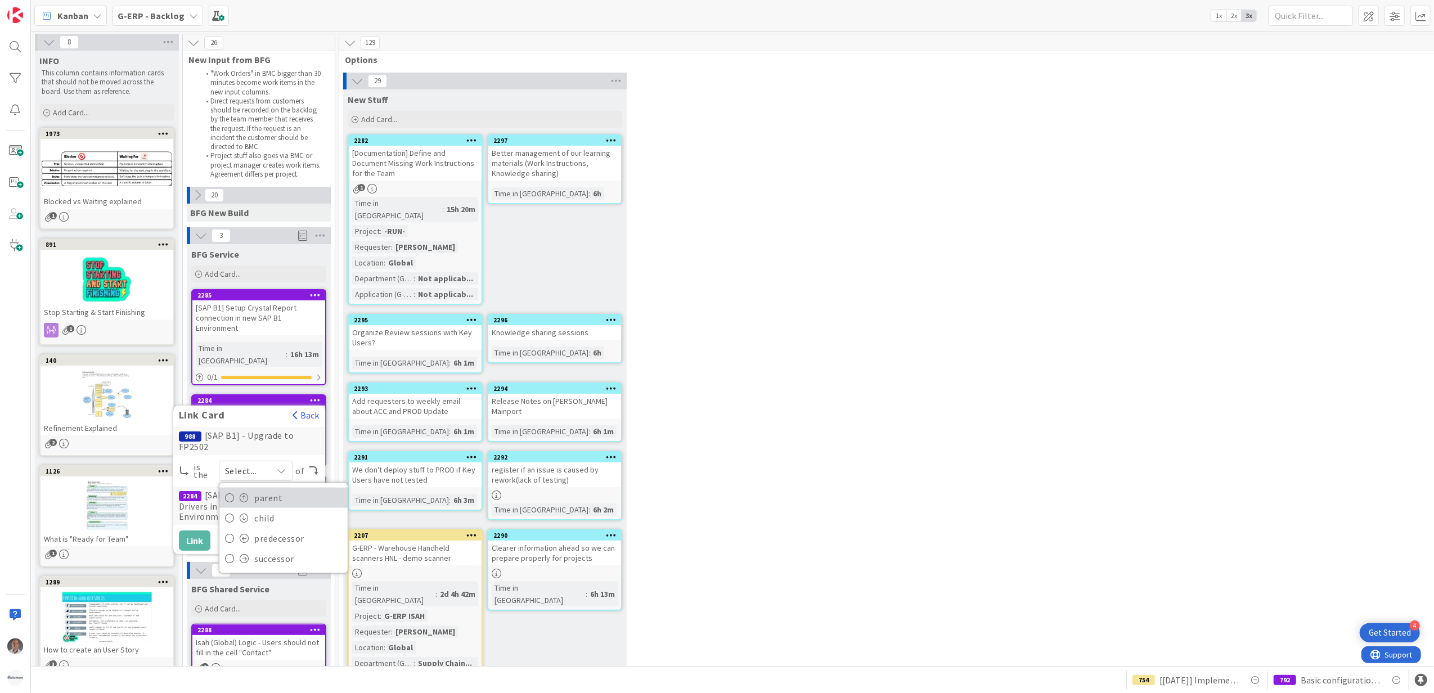
click at [263, 489] on span "parent" at bounding box center [298, 497] width 88 height 17
click at [199, 530] on button "Link" at bounding box center [194, 540] width 31 height 20
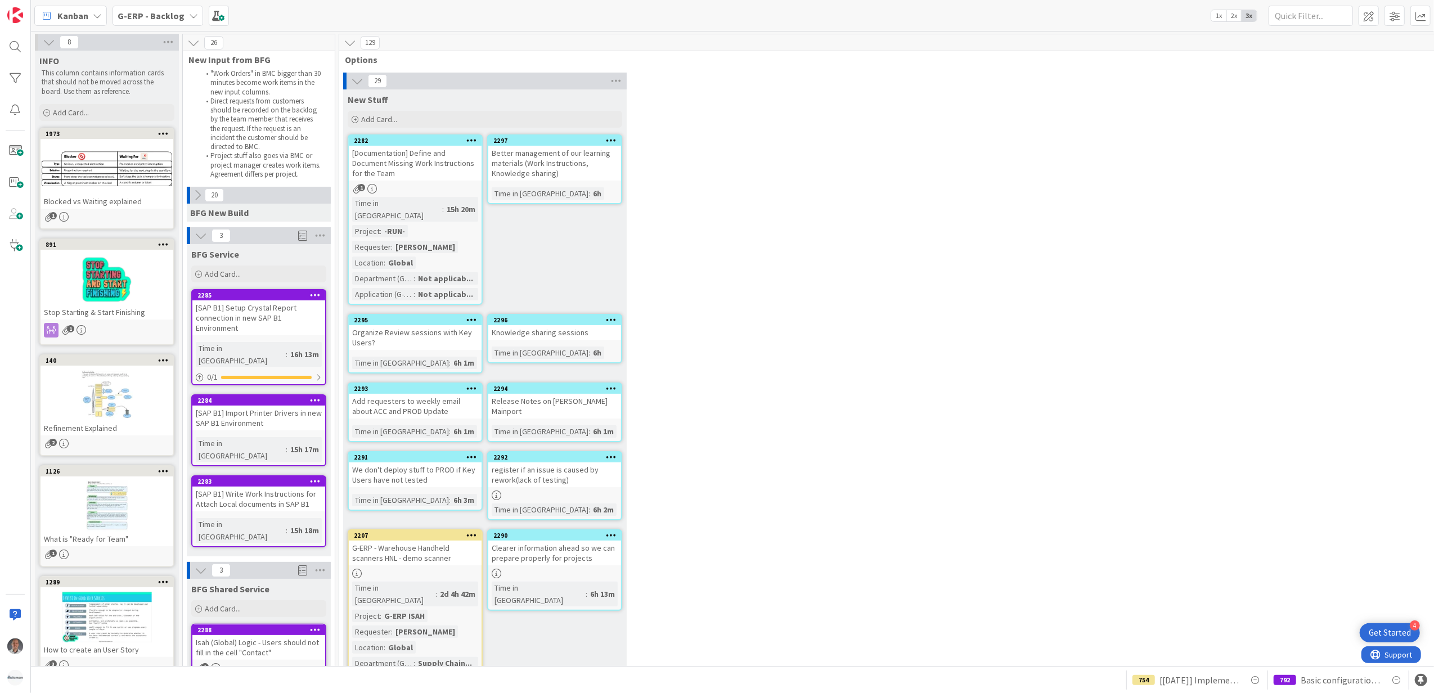
click at [313, 477] on icon at bounding box center [315, 481] width 11 height 8
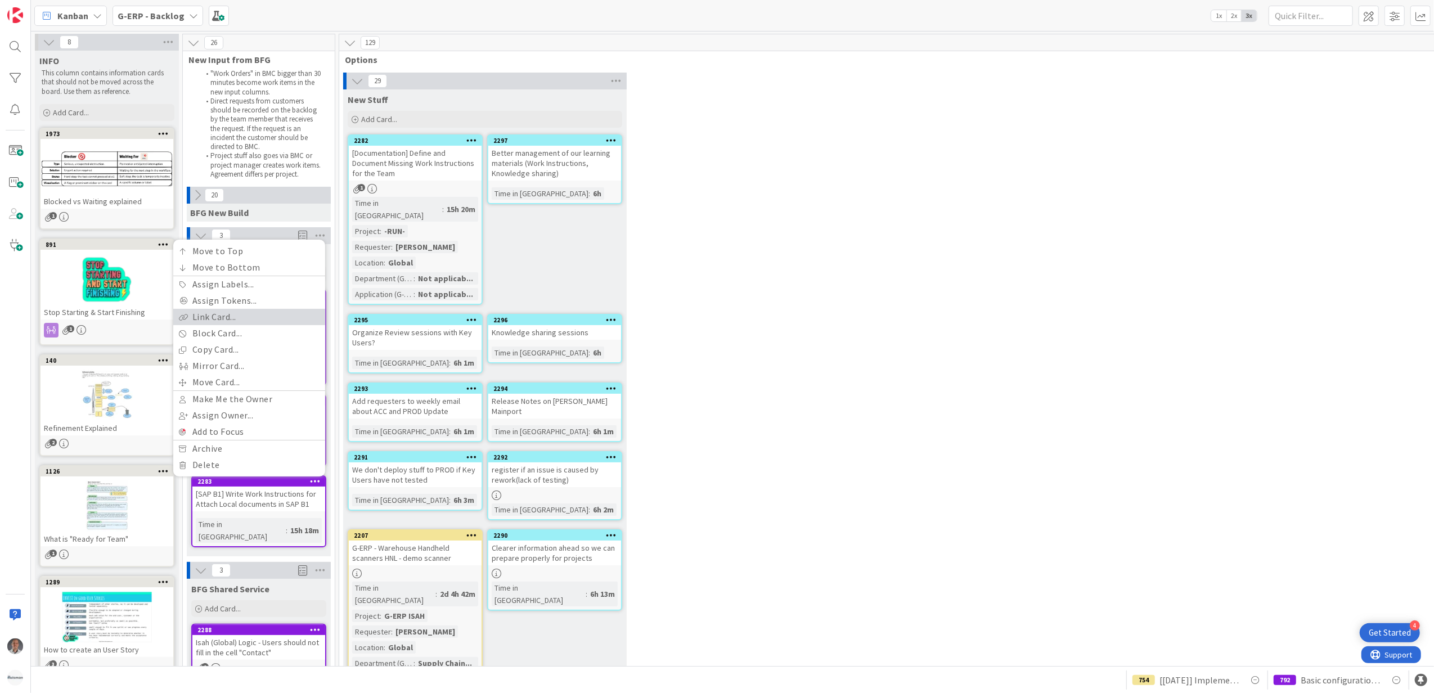
click at [244, 309] on link "Link Card..." at bounding box center [249, 317] width 152 height 16
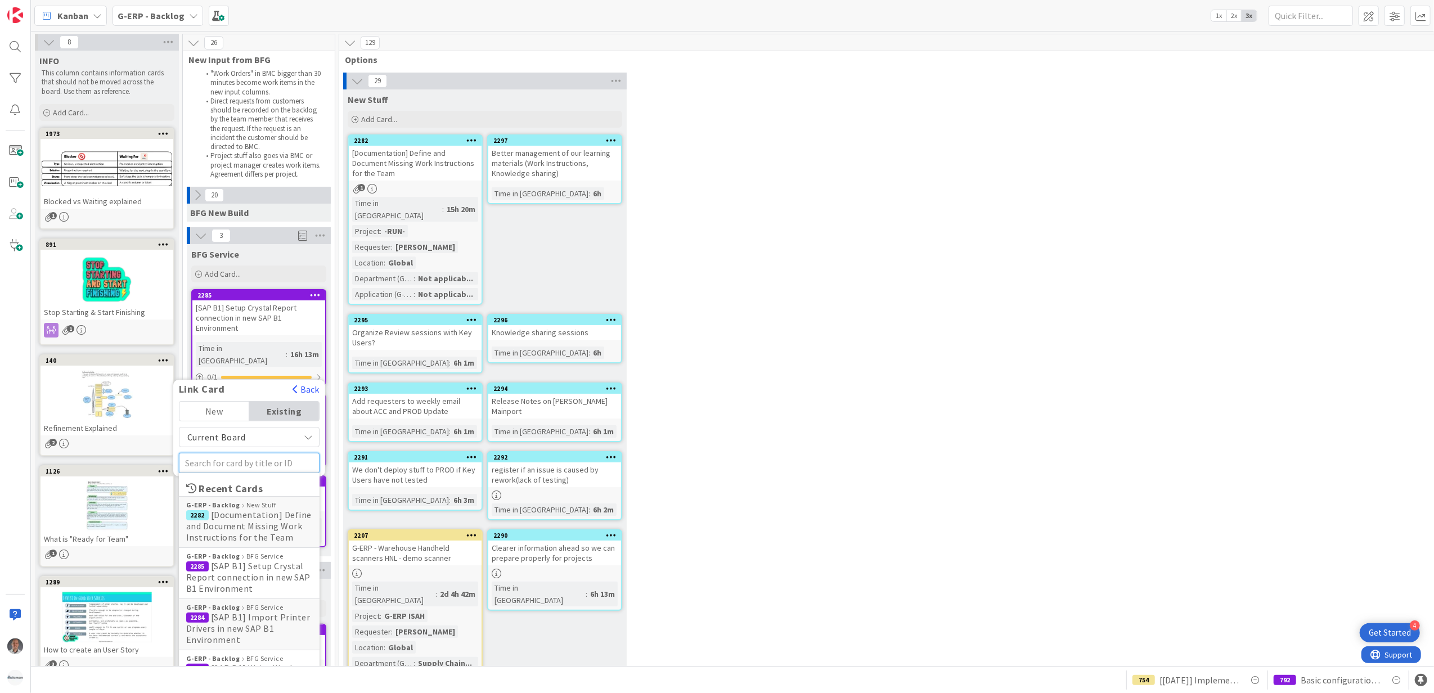
click at [229, 453] on input "text" at bounding box center [249, 463] width 141 height 20
type input "988"
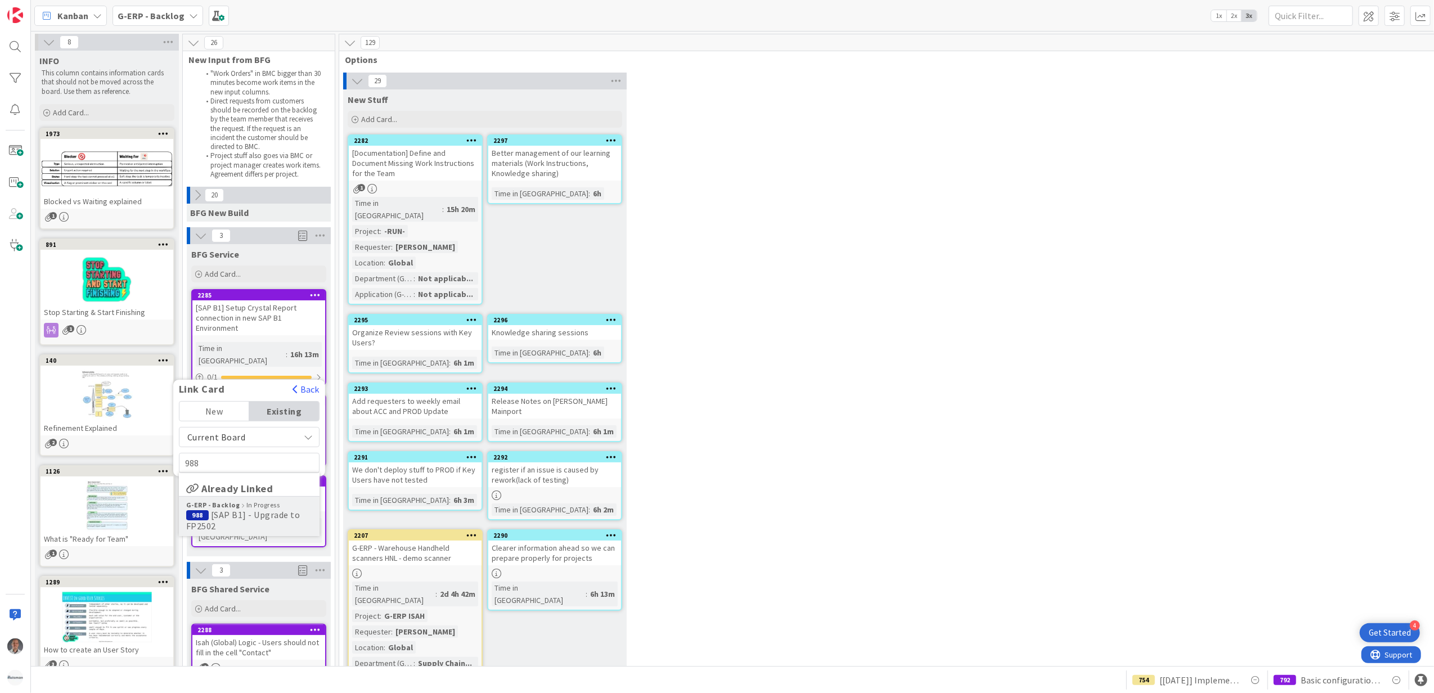
click at [232, 509] on span "[SAP B1] - Upgrade to FP2502" at bounding box center [243, 520] width 114 height 22
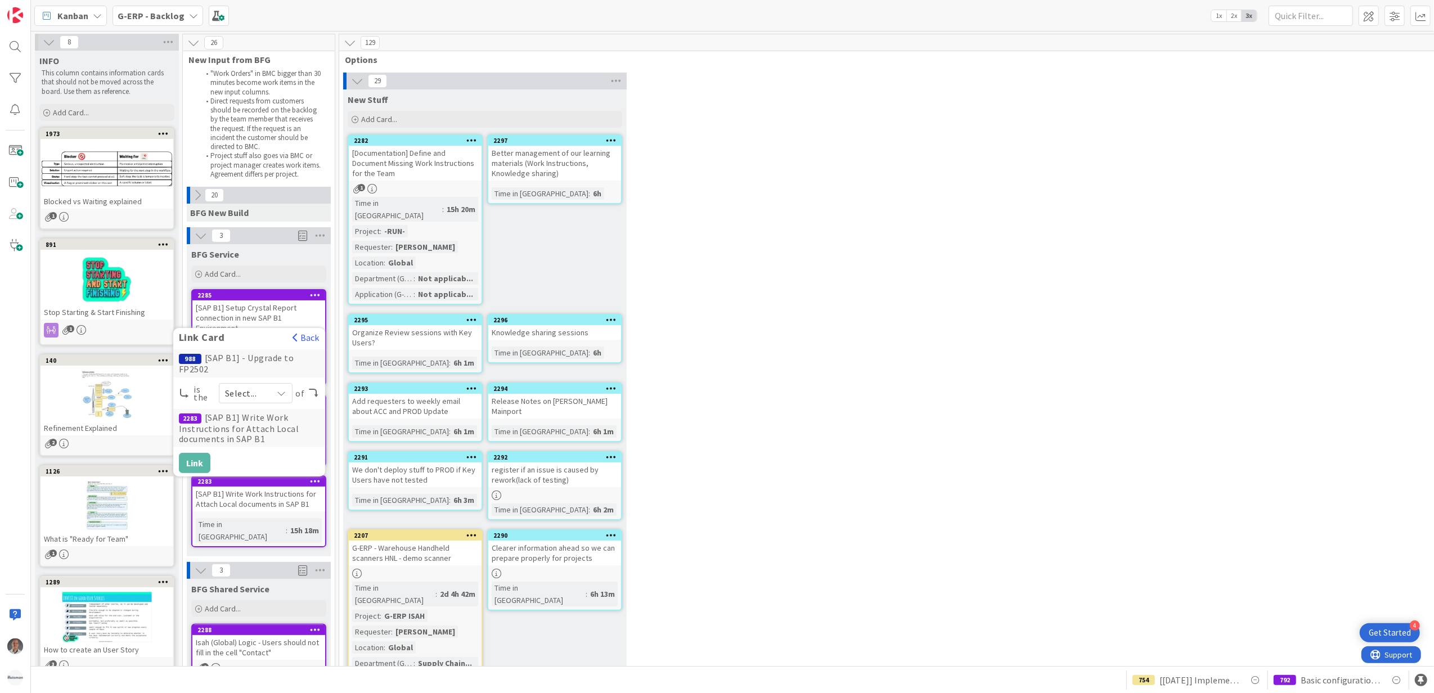
click at [255, 385] on span "Select..." at bounding box center [246, 393] width 42 height 16
click at [255, 412] on span "parent" at bounding box center [298, 420] width 88 height 17
click at [201, 453] on button "Link" at bounding box center [194, 463] width 31 height 20
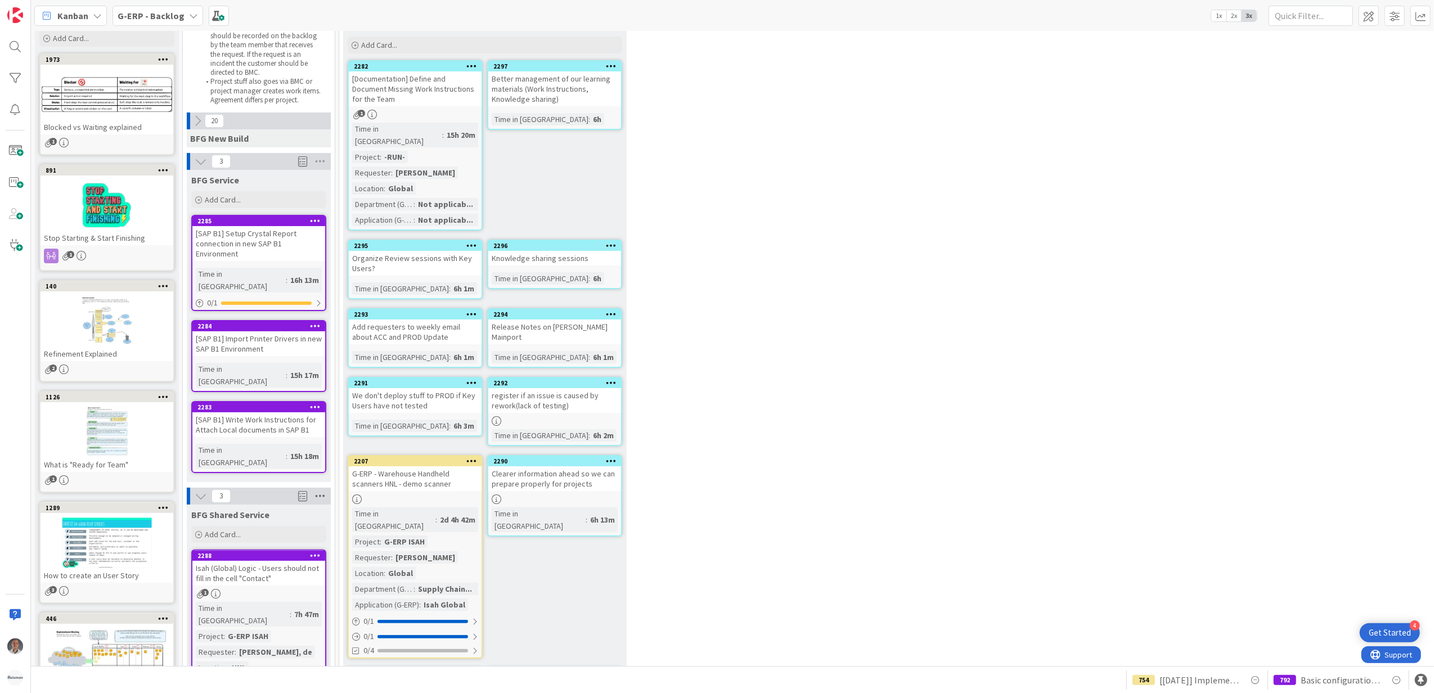
scroll to position [75, 0]
click at [303, 331] on div "[SAP B1] Import Printer Drivers in new SAP B1 Environment" at bounding box center [258, 343] width 133 height 25
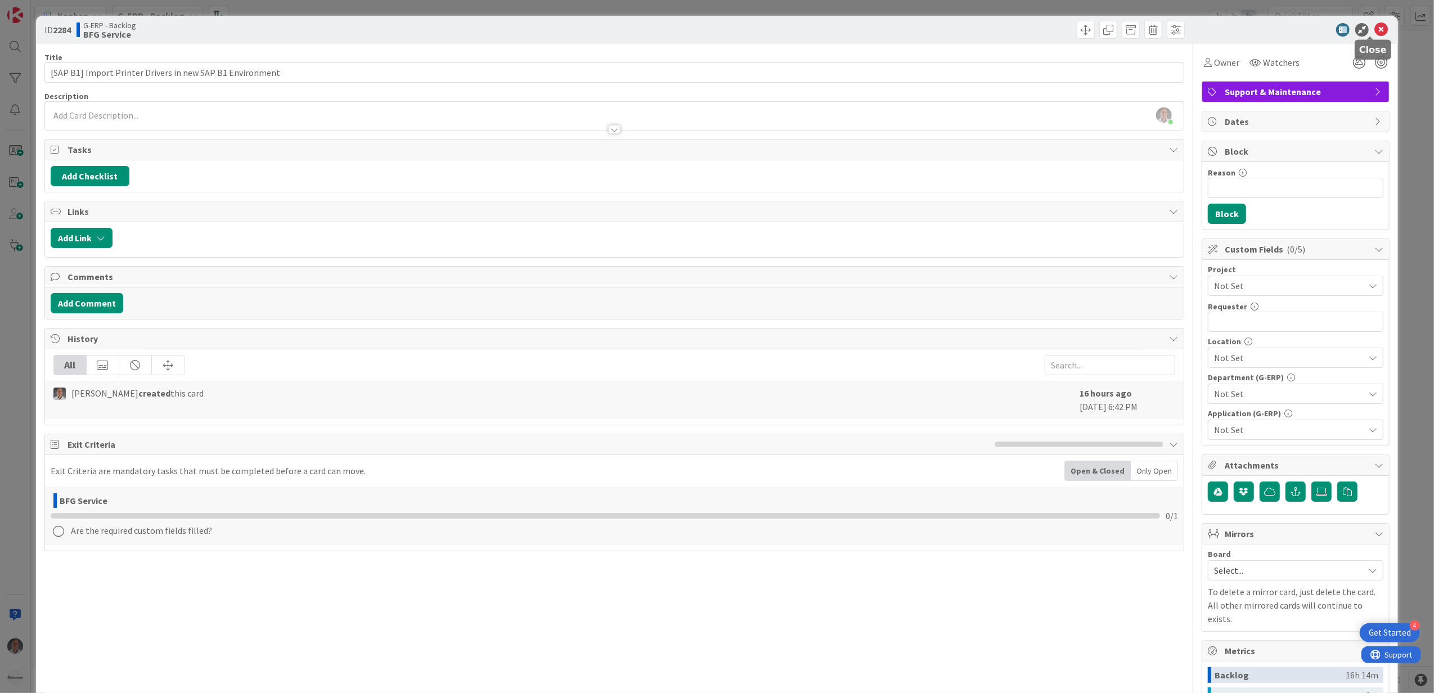
click at [1374, 28] on icon at bounding box center [1380, 29] width 13 height 13
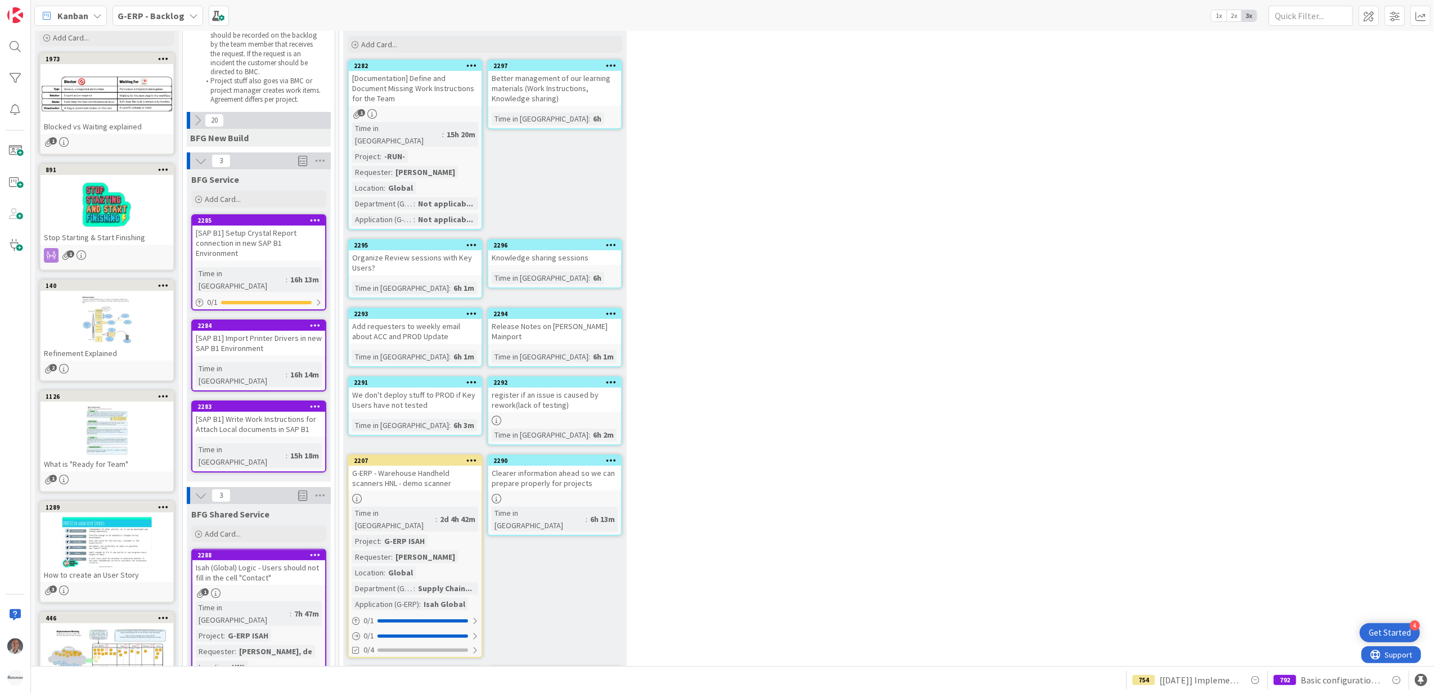
click at [313, 321] on icon at bounding box center [315, 325] width 11 height 8
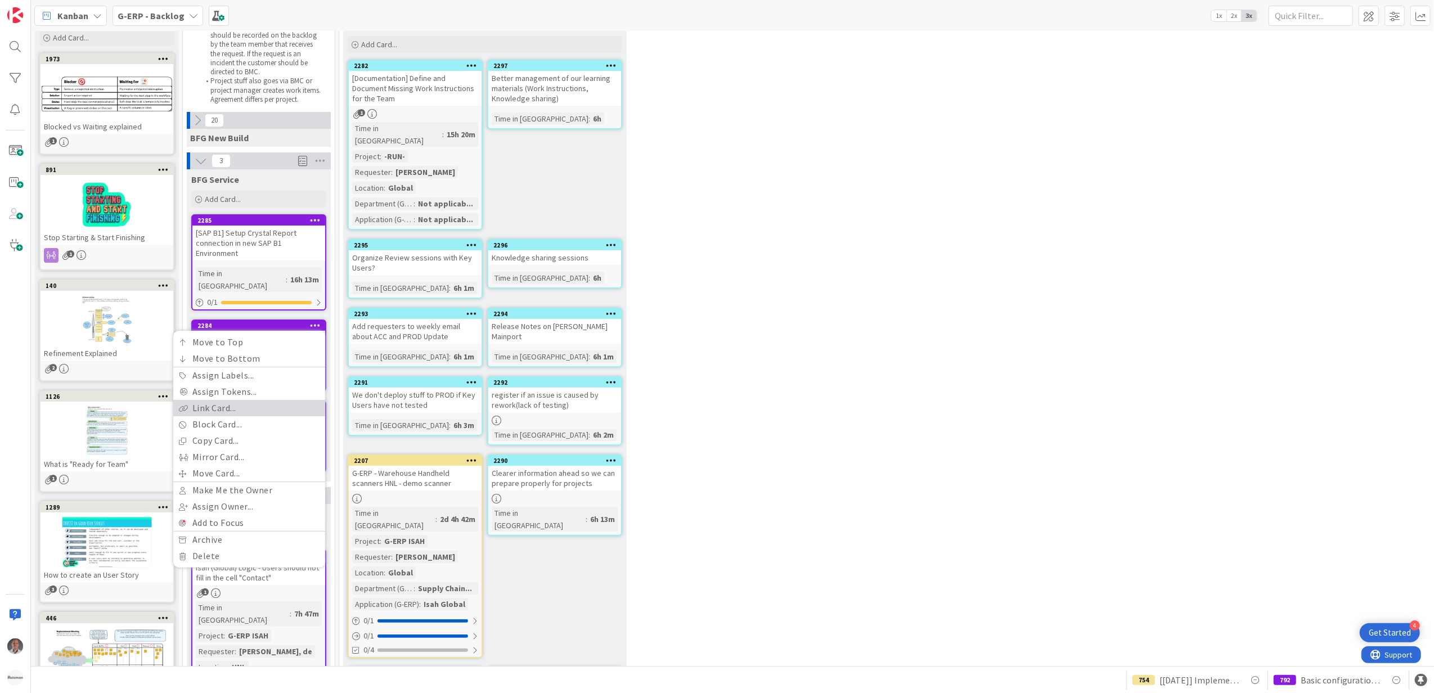
click at [235, 400] on link "Link Card..." at bounding box center [249, 408] width 152 height 16
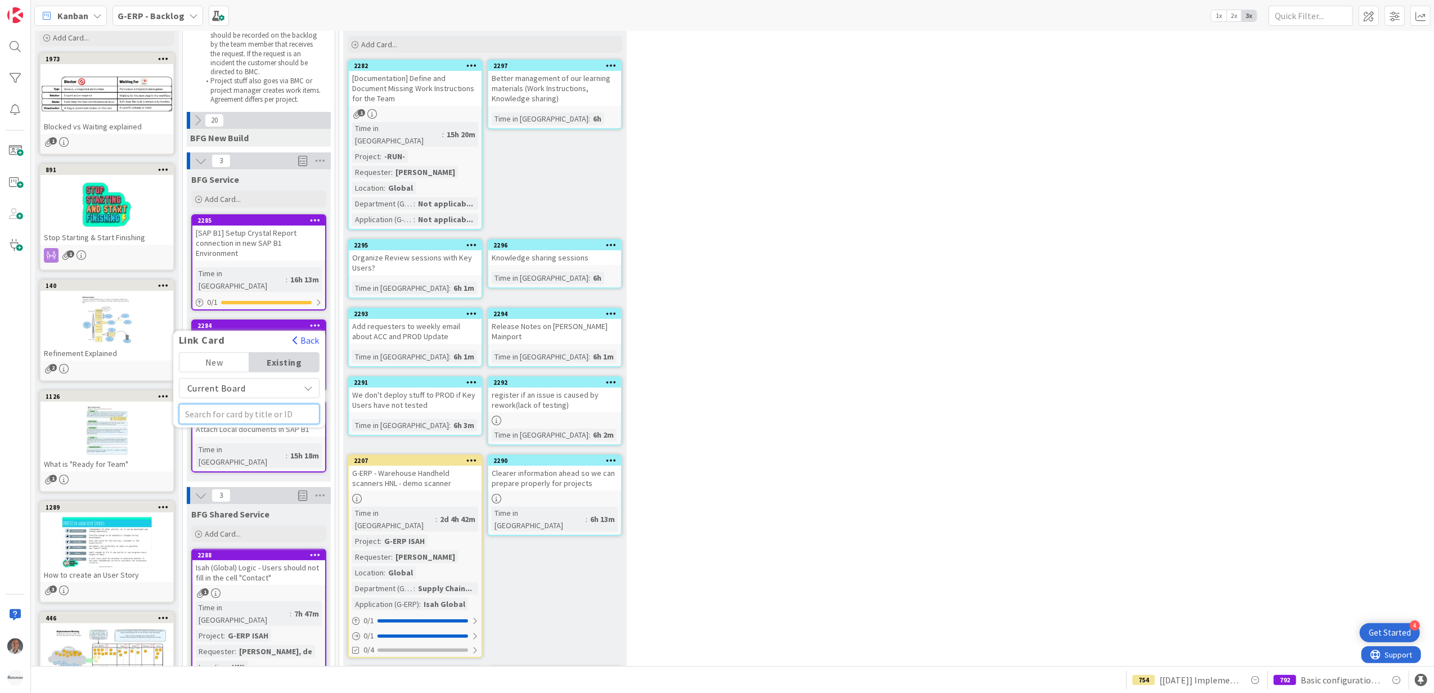
click at [268, 406] on input "text" at bounding box center [249, 414] width 141 height 20
type input "988"
click at [223, 458] on span "[SAP B1] - Upgrade to FP2502" at bounding box center [243, 469] width 114 height 22
click at [250, 388] on span "Select..." at bounding box center [246, 396] width 42 height 16
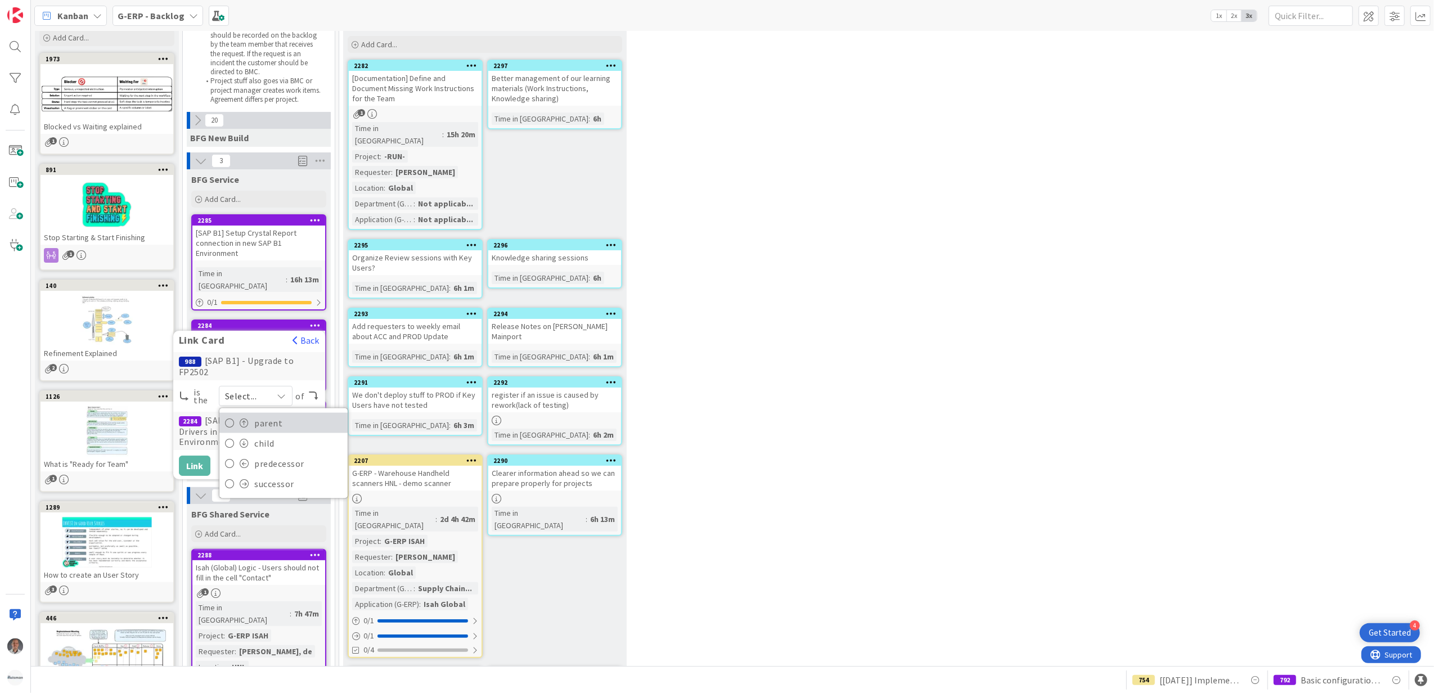
click at [251, 413] on link "parent" at bounding box center [283, 423] width 128 height 20
click at [199, 456] on button "Link" at bounding box center [194, 466] width 31 height 20
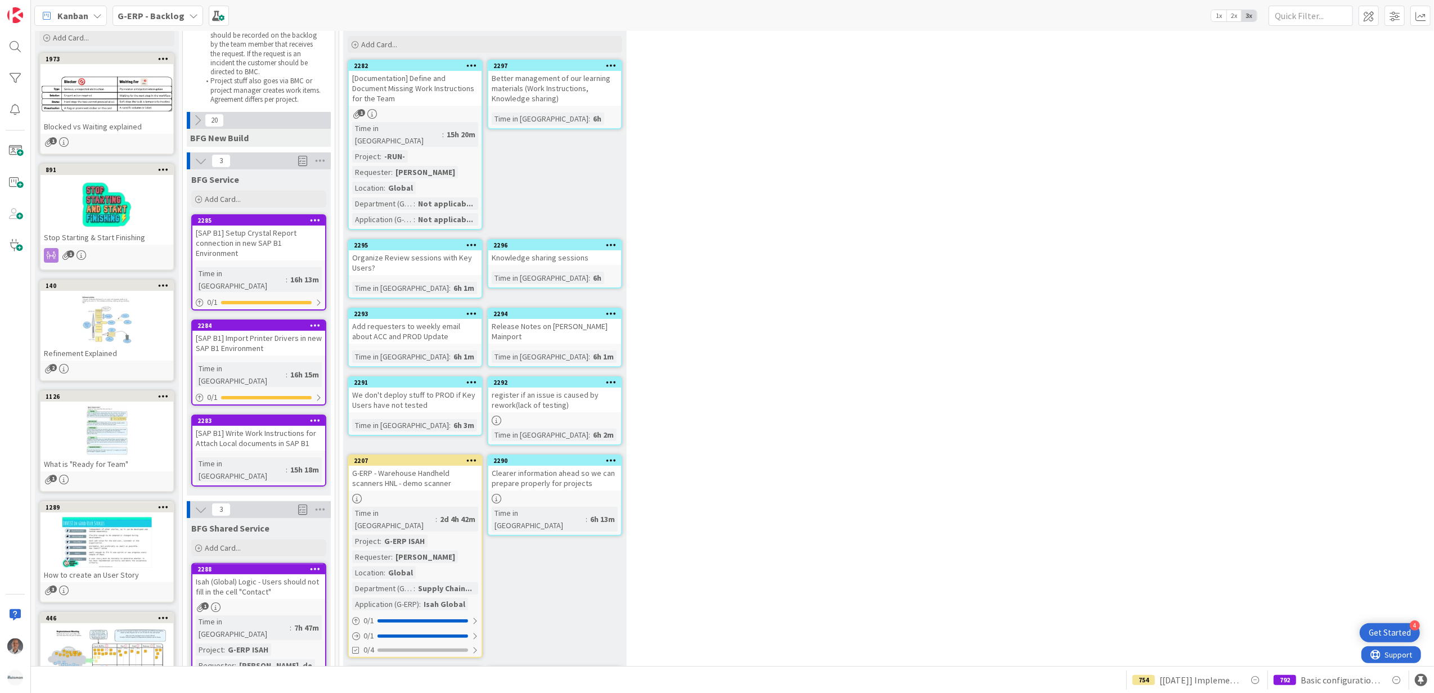
click at [312, 416] on icon at bounding box center [315, 420] width 11 height 8
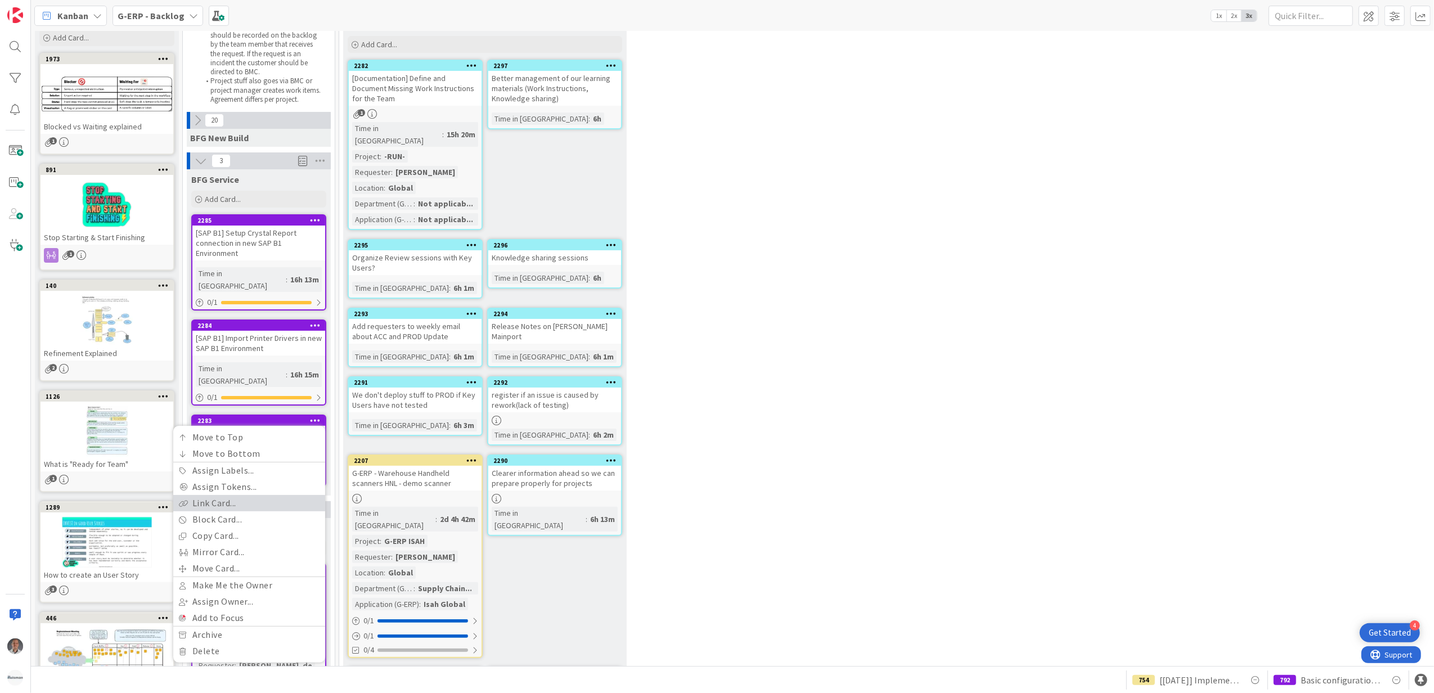
click at [225, 495] on link "Link Card..." at bounding box center [249, 503] width 152 height 16
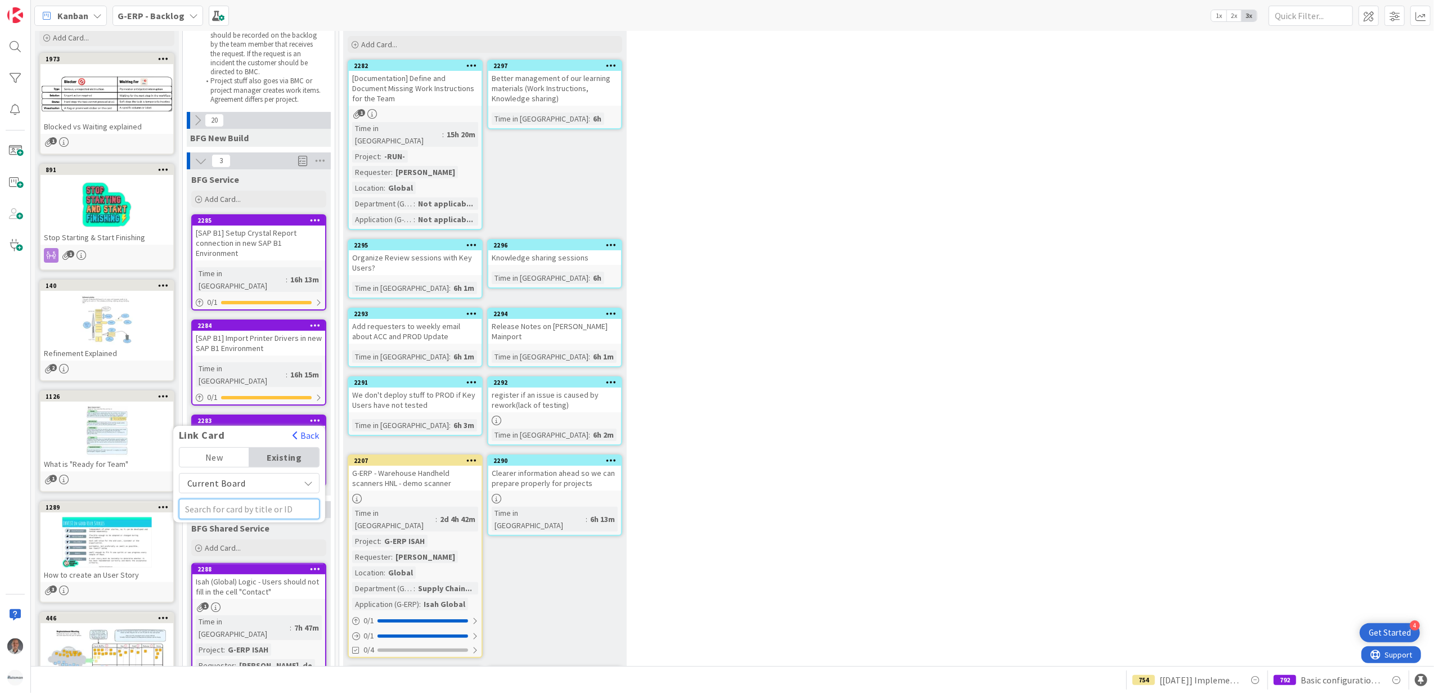
click at [226, 499] on input "text" at bounding box center [249, 509] width 141 height 20
type input "988"
click at [235, 555] on span "[SAP B1] - Upgrade to FP2502" at bounding box center [243, 566] width 114 height 22
click at [250, 483] on span "Select..." at bounding box center [246, 491] width 42 height 16
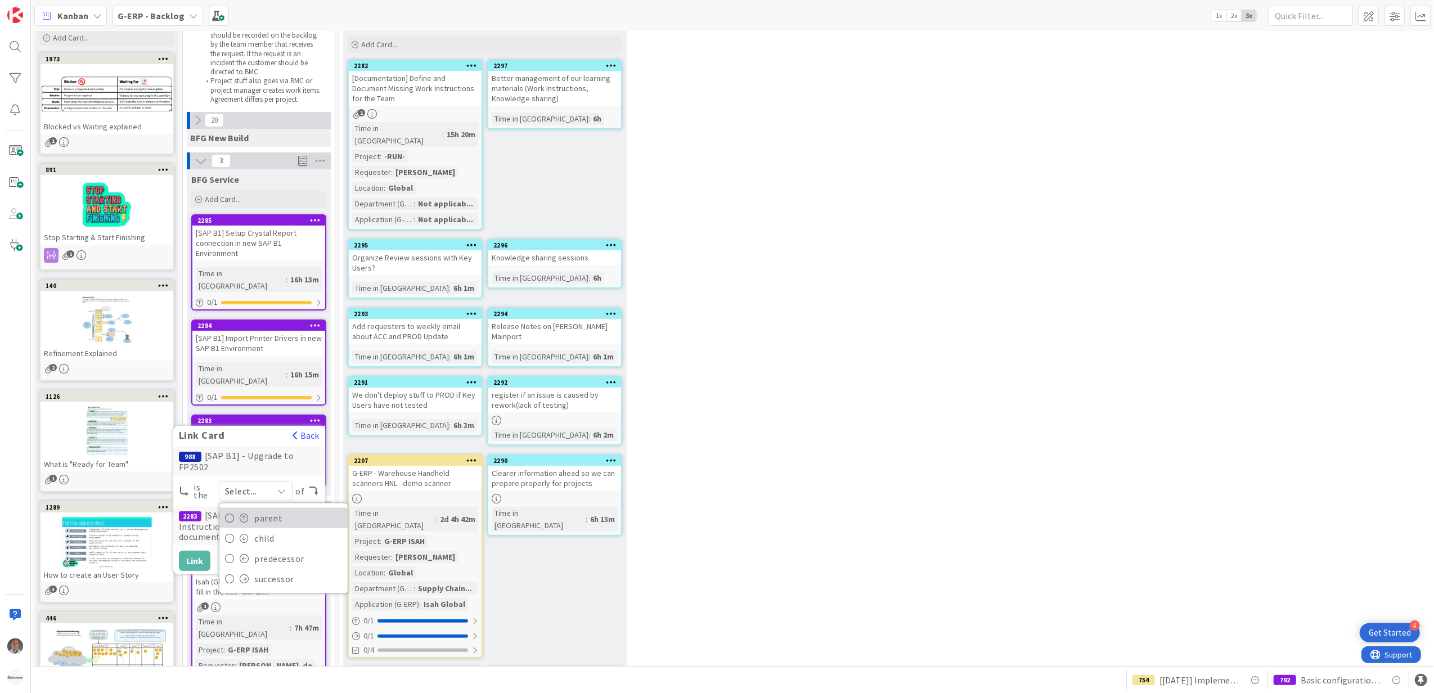
click at [259, 510] on span "parent" at bounding box center [298, 518] width 88 height 17
click at [197, 551] on button "Link" at bounding box center [194, 561] width 31 height 20
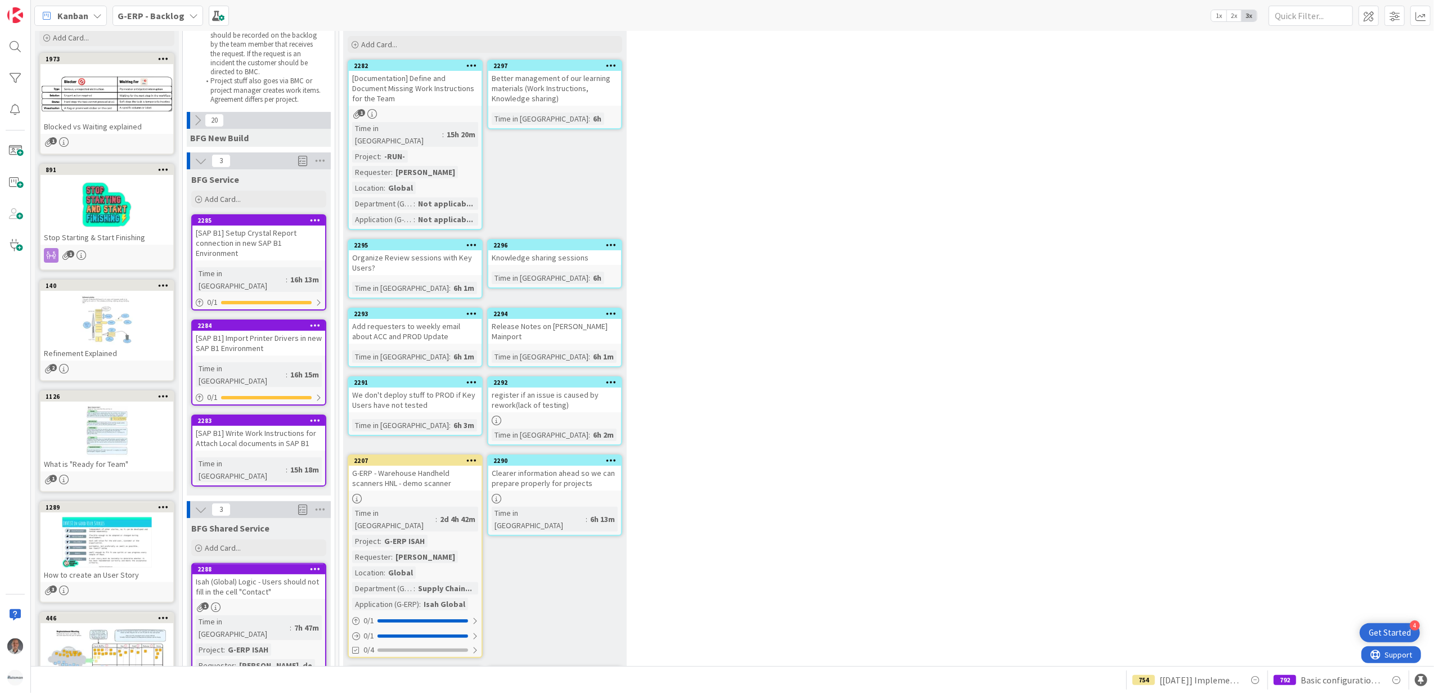
click at [313, 416] on icon at bounding box center [315, 420] width 11 height 8
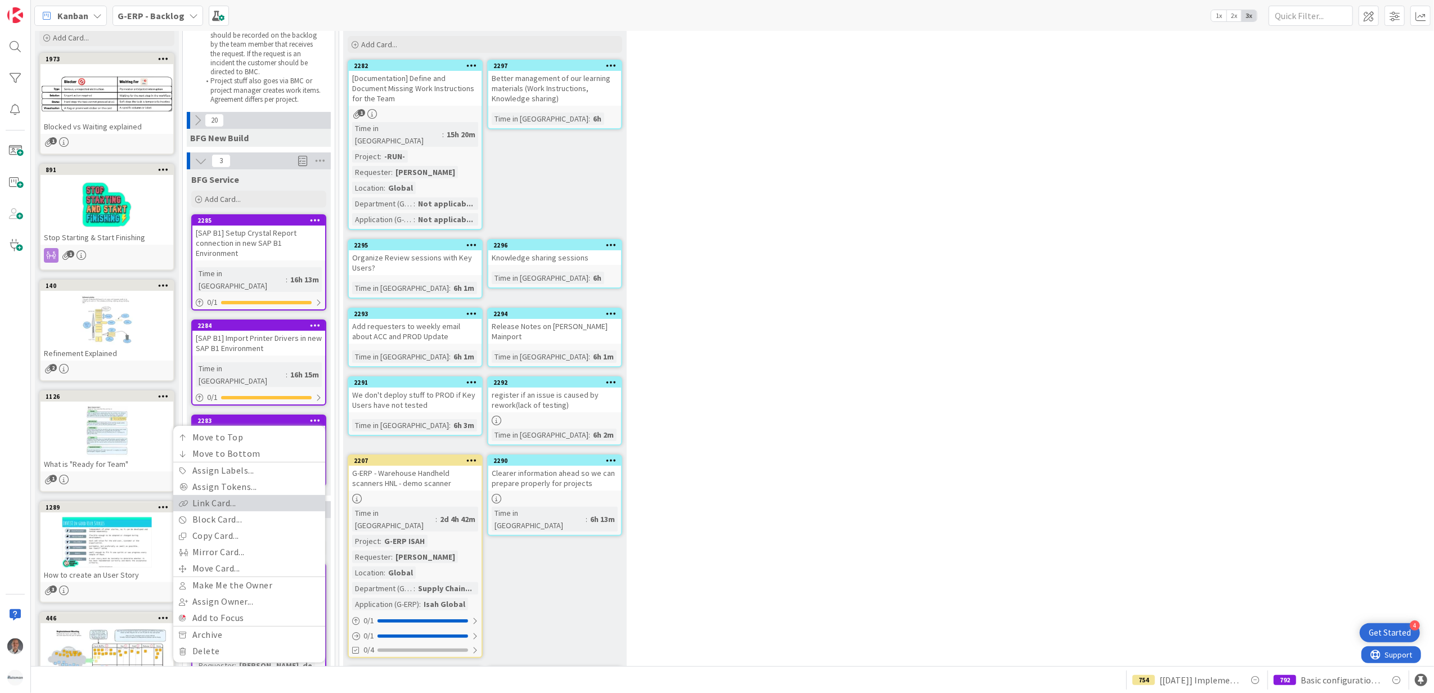
click at [232, 495] on link "Link Card..." at bounding box center [249, 503] width 152 height 16
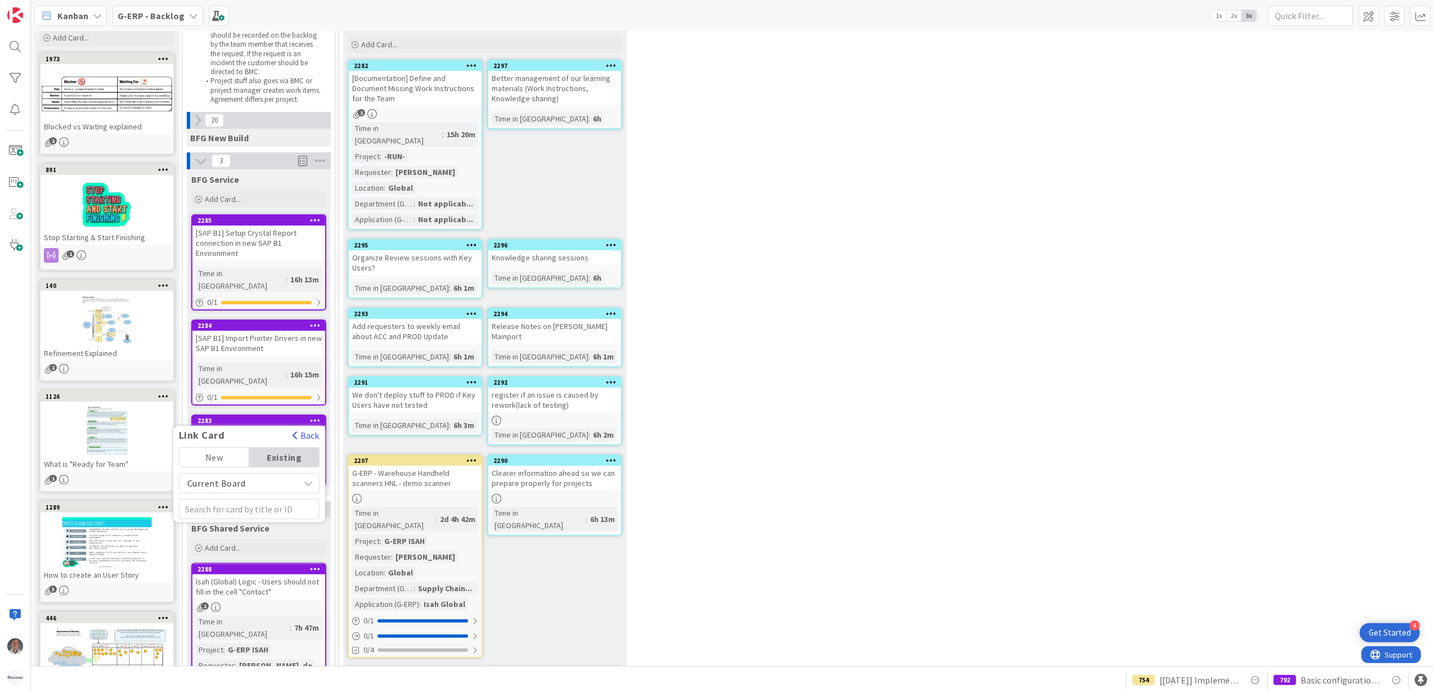
click at [234, 478] on span "Current Board" at bounding box center [216, 483] width 58 height 11
click at [255, 475] on span "Current Board" at bounding box center [239, 483] width 109 height 16
click at [239, 499] on input "text" at bounding box center [249, 509] width 141 height 20
type input "988"
click at [222, 555] on span "[SAP B1] - Upgrade to FP2502" at bounding box center [243, 566] width 114 height 22
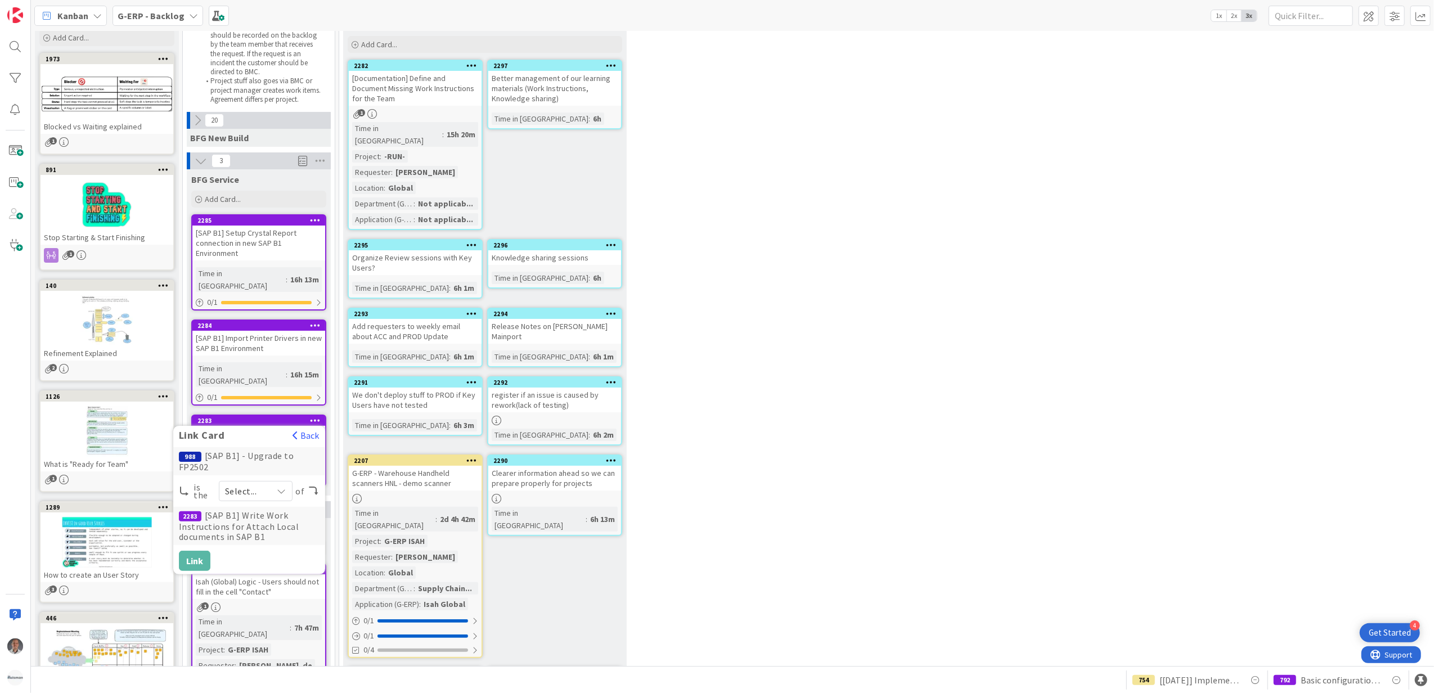
click at [253, 483] on span "Select..." at bounding box center [246, 491] width 42 height 16
click at [260, 510] on span "parent" at bounding box center [298, 518] width 88 height 17
click at [194, 551] on button "Link" at bounding box center [194, 561] width 31 height 20
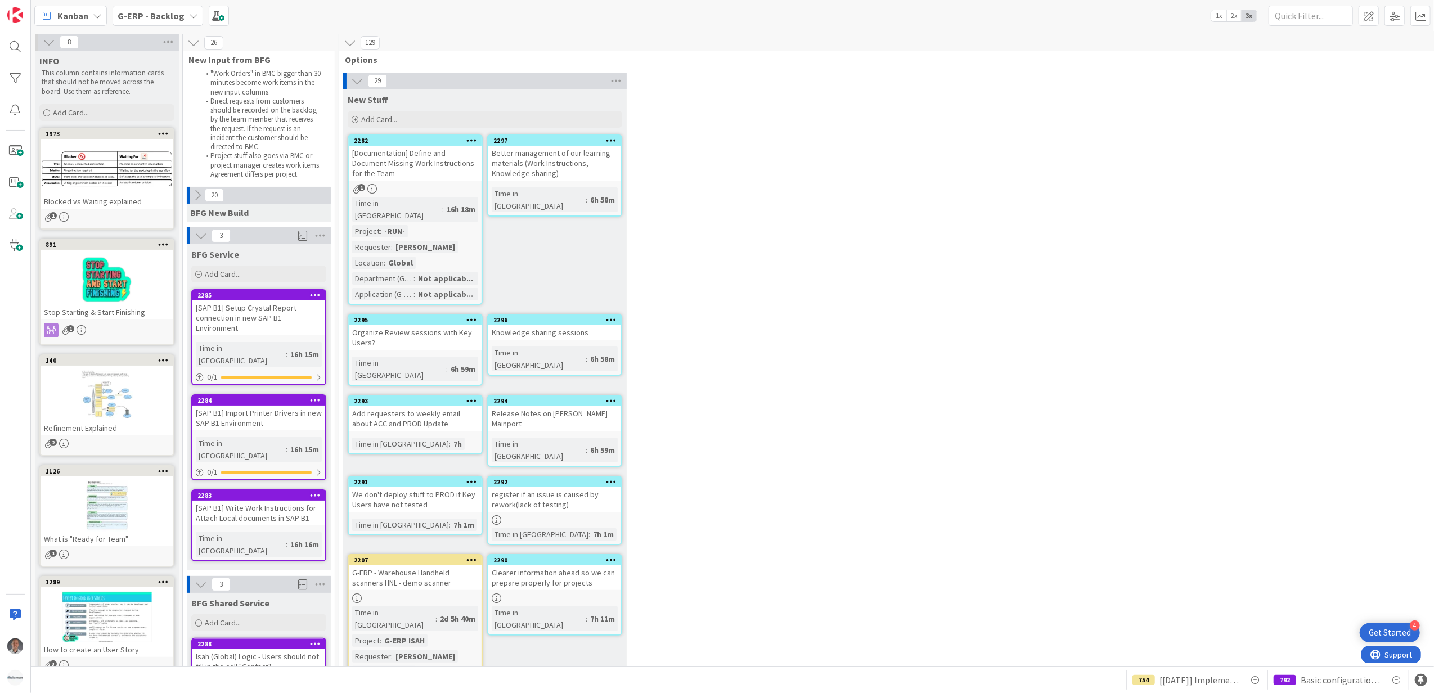
click at [317, 491] on icon at bounding box center [315, 495] width 11 height 8
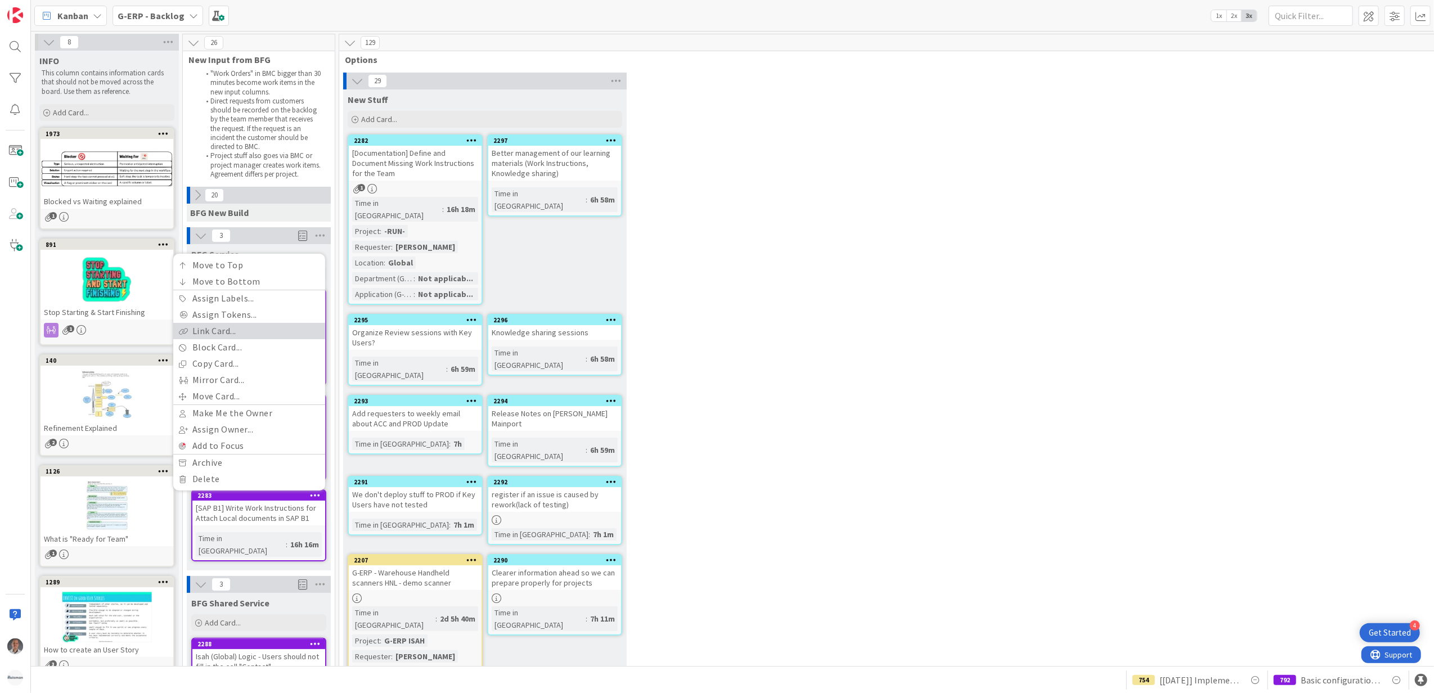
click at [249, 323] on link "Link Card..." at bounding box center [249, 331] width 152 height 16
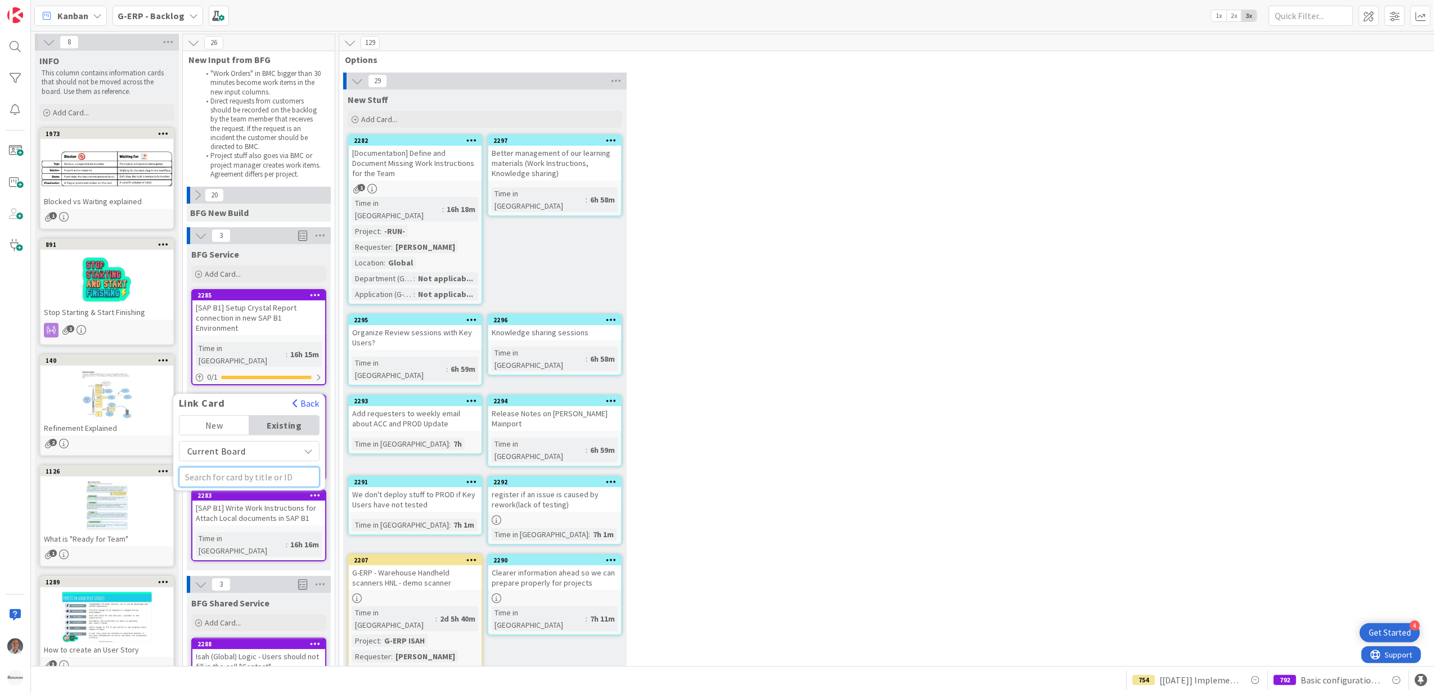
click at [241, 467] on input "text" at bounding box center [249, 477] width 141 height 20
type input "988"
click at [228, 513] on b "G-ERP - Backlog" at bounding box center [213, 517] width 54 height 8
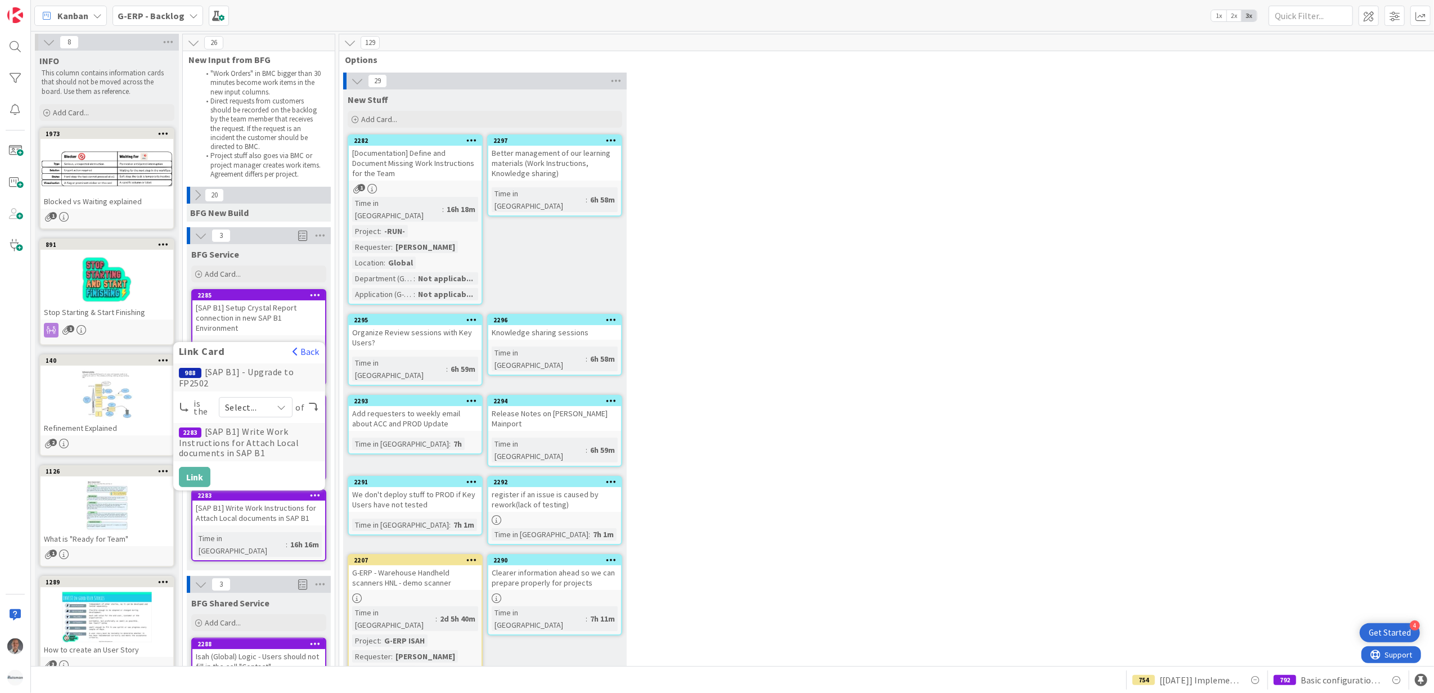
click at [258, 399] on span "Select..." at bounding box center [246, 407] width 42 height 16
click at [261, 426] on span "parent" at bounding box center [298, 434] width 88 height 17
click at [191, 467] on button "Link" at bounding box center [194, 477] width 31 height 20
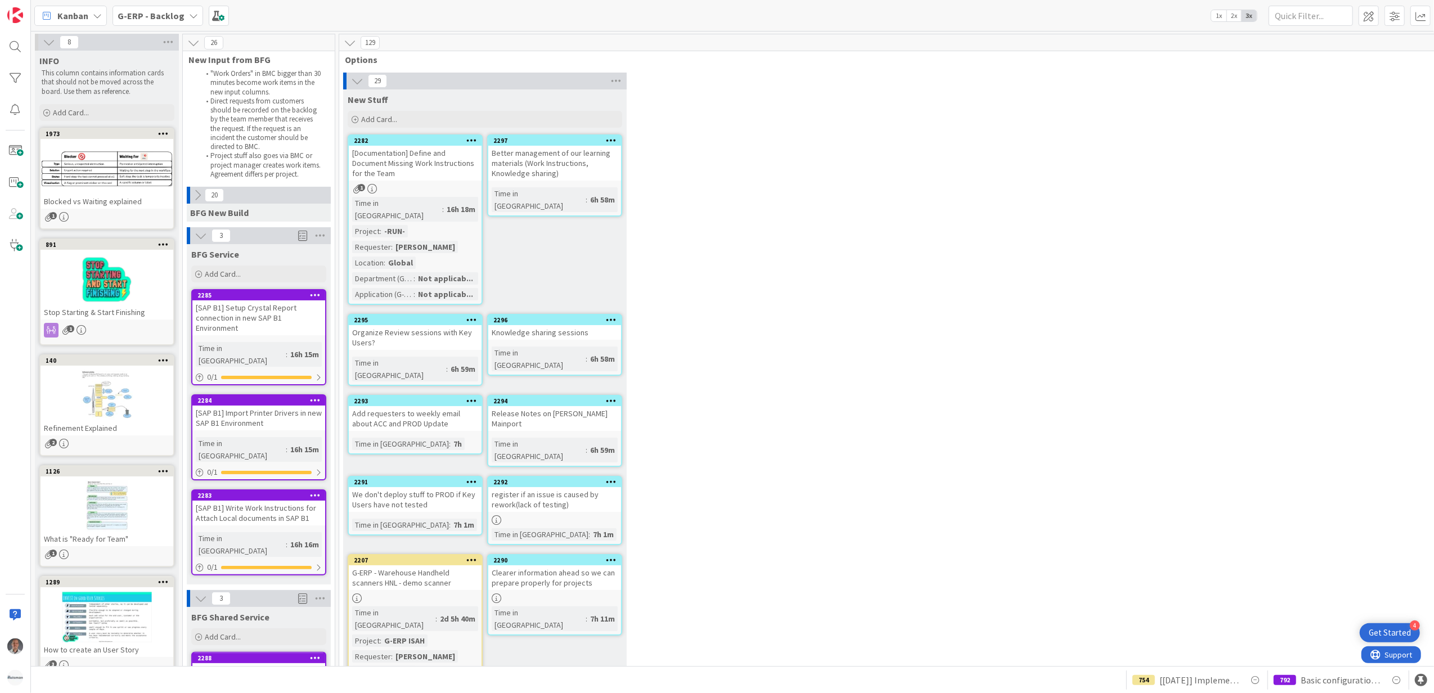
scroll to position [75, 0]
